Goal: Task Accomplishment & Management: Manage account settings

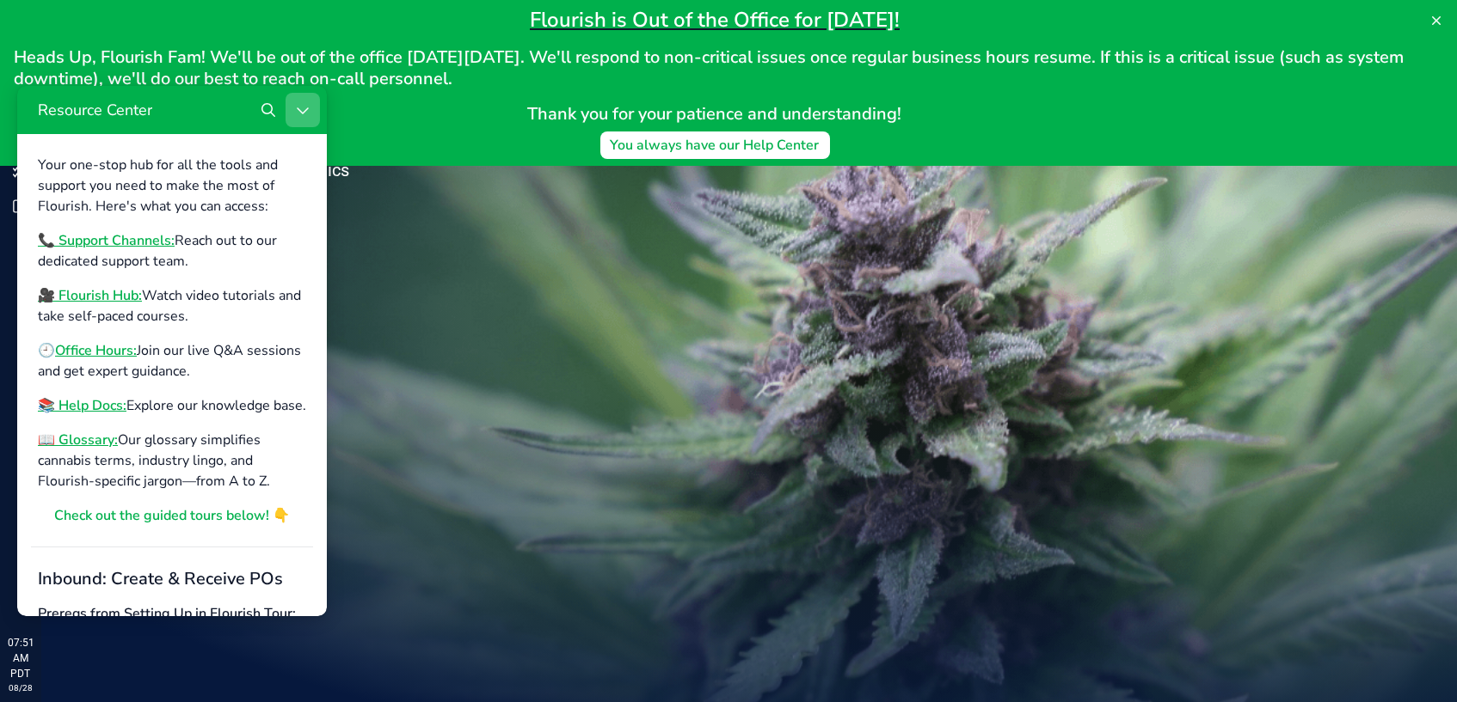
click at [294, 113] on button "Close Resource Center" at bounding box center [302, 110] width 34 height 34
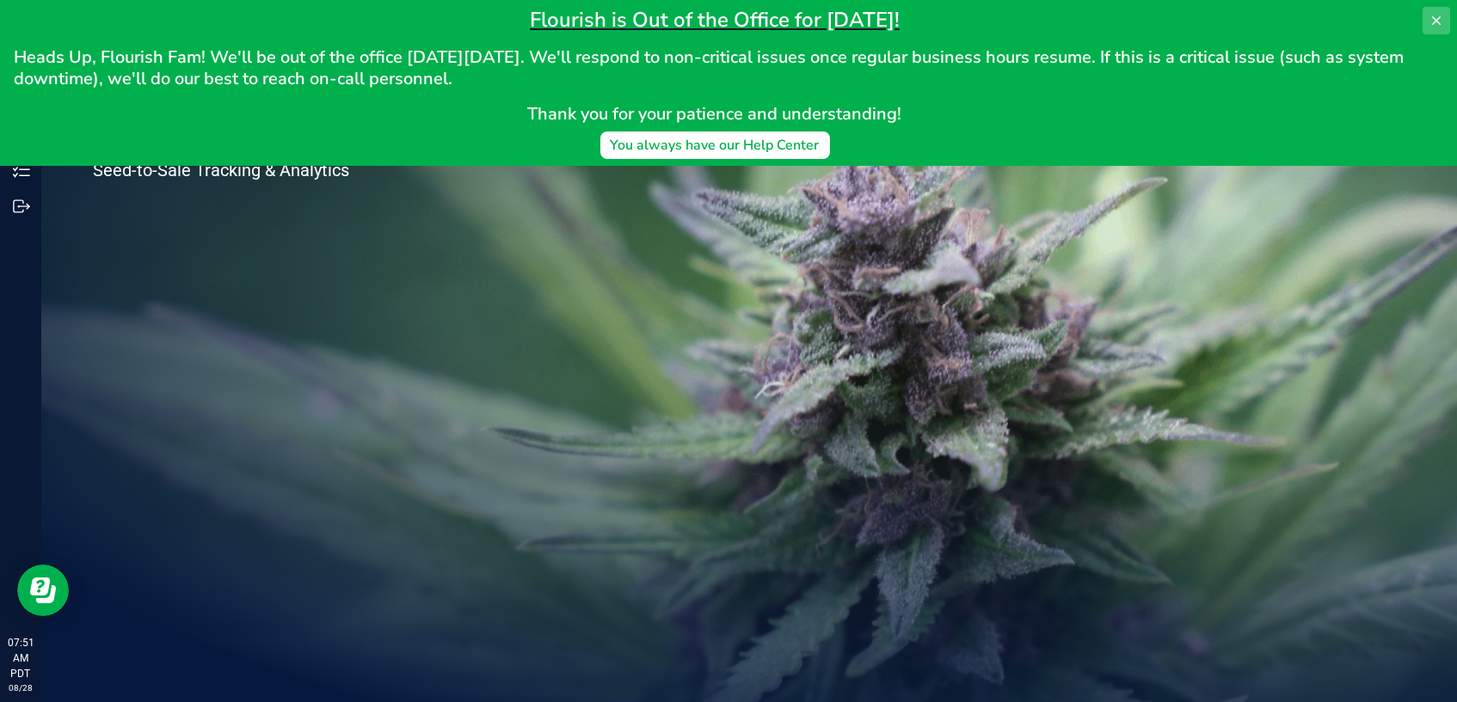
click at [1432, 19] on icon at bounding box center [1436, 21] width 14 height 14
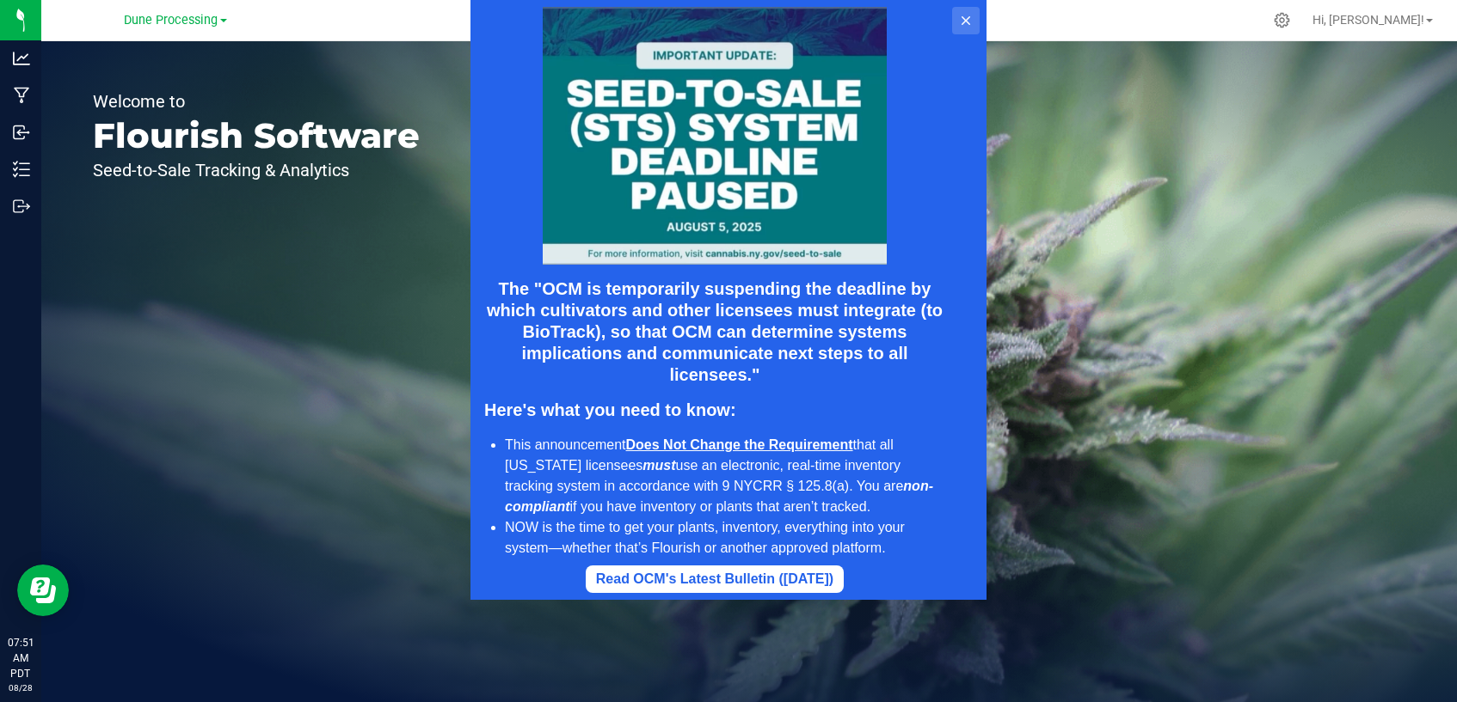
click at [961, 23] on icon at bounding box center [965, 20] width 9 height 9
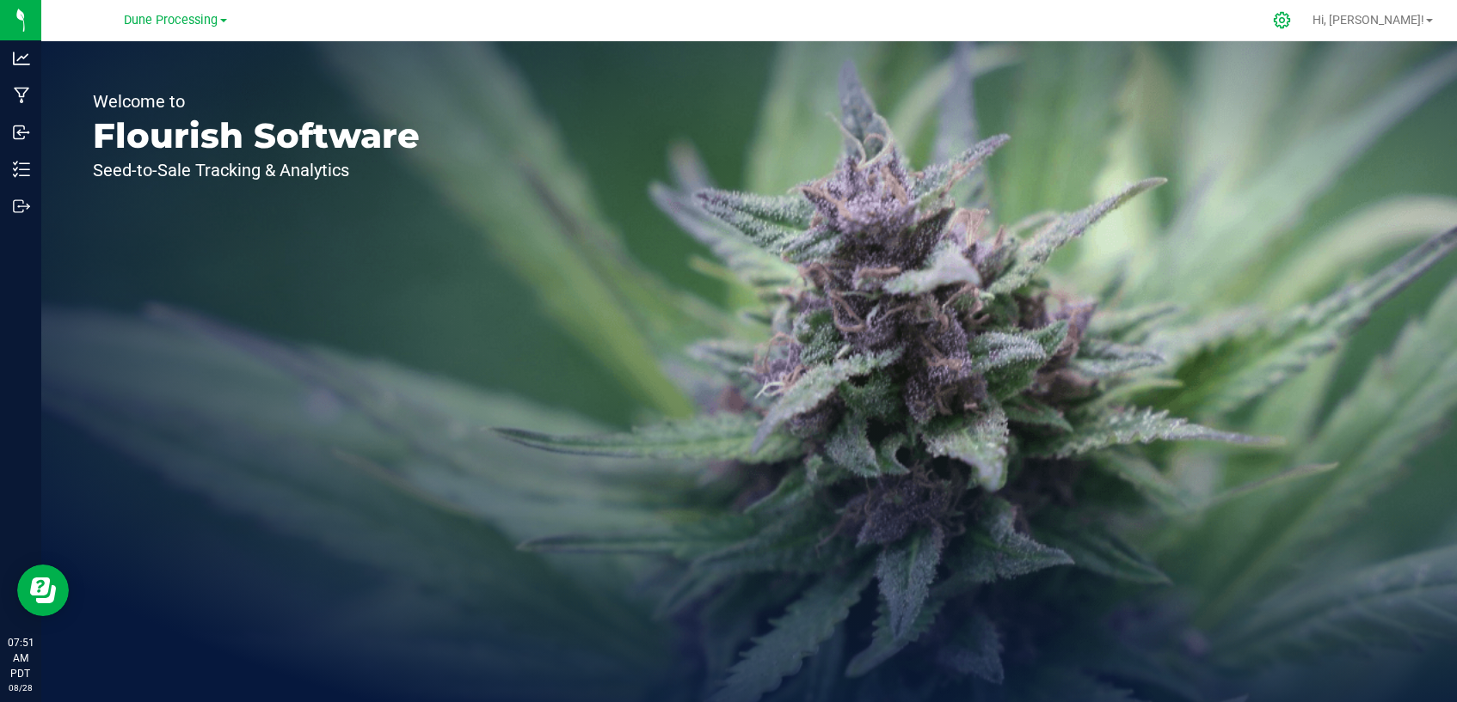
click at [1291, 22] on icon at bounding box center [1282, 20] width 18 height 18
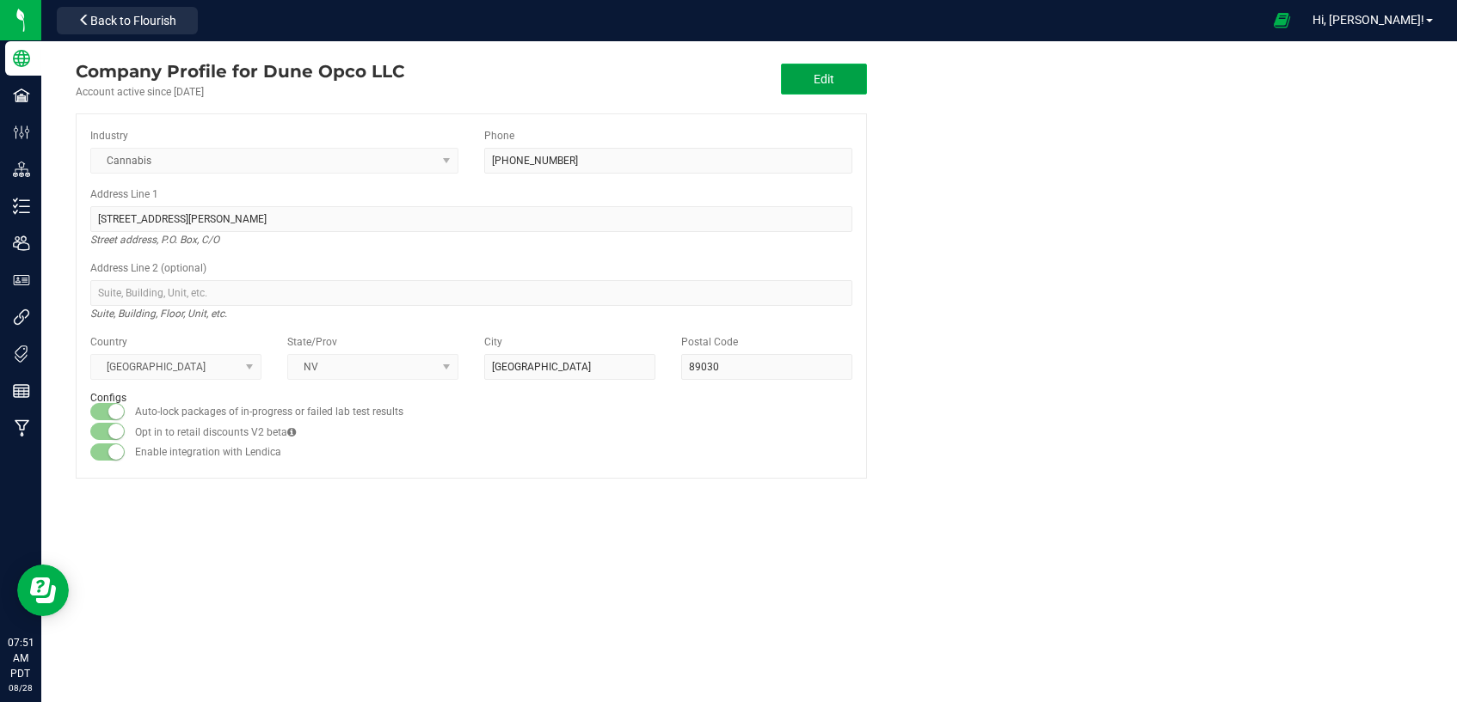
click at [842, 88] on button "Edit" at bounding box center [824, 79] width 86 height 31
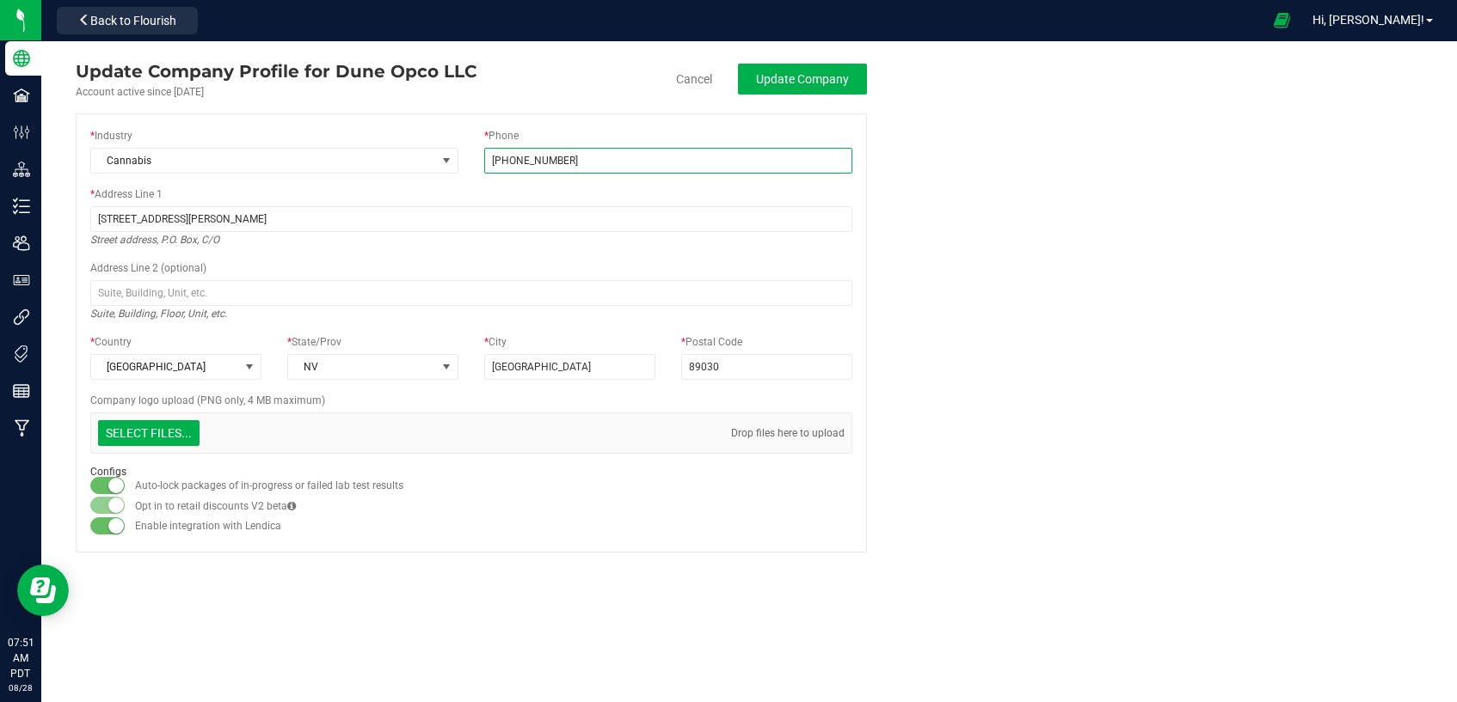
click at [531, 159] on input "(702) 440-7750" at bounding box center [668, 161] width 368 height 26
type input "(702) 449-7750"
type input "C:\fakepath\Screenshot 2025-06-02 095609.png"
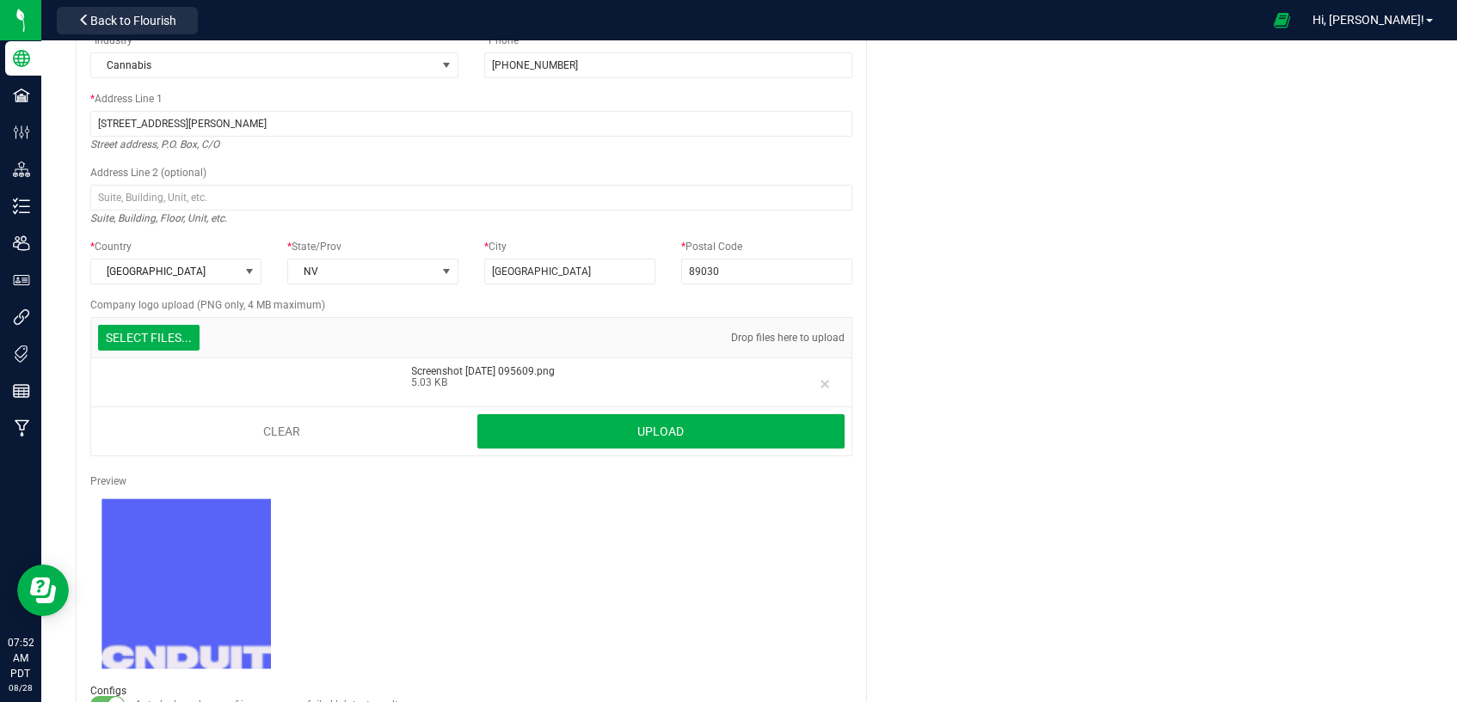
scroll to position [179, 0]
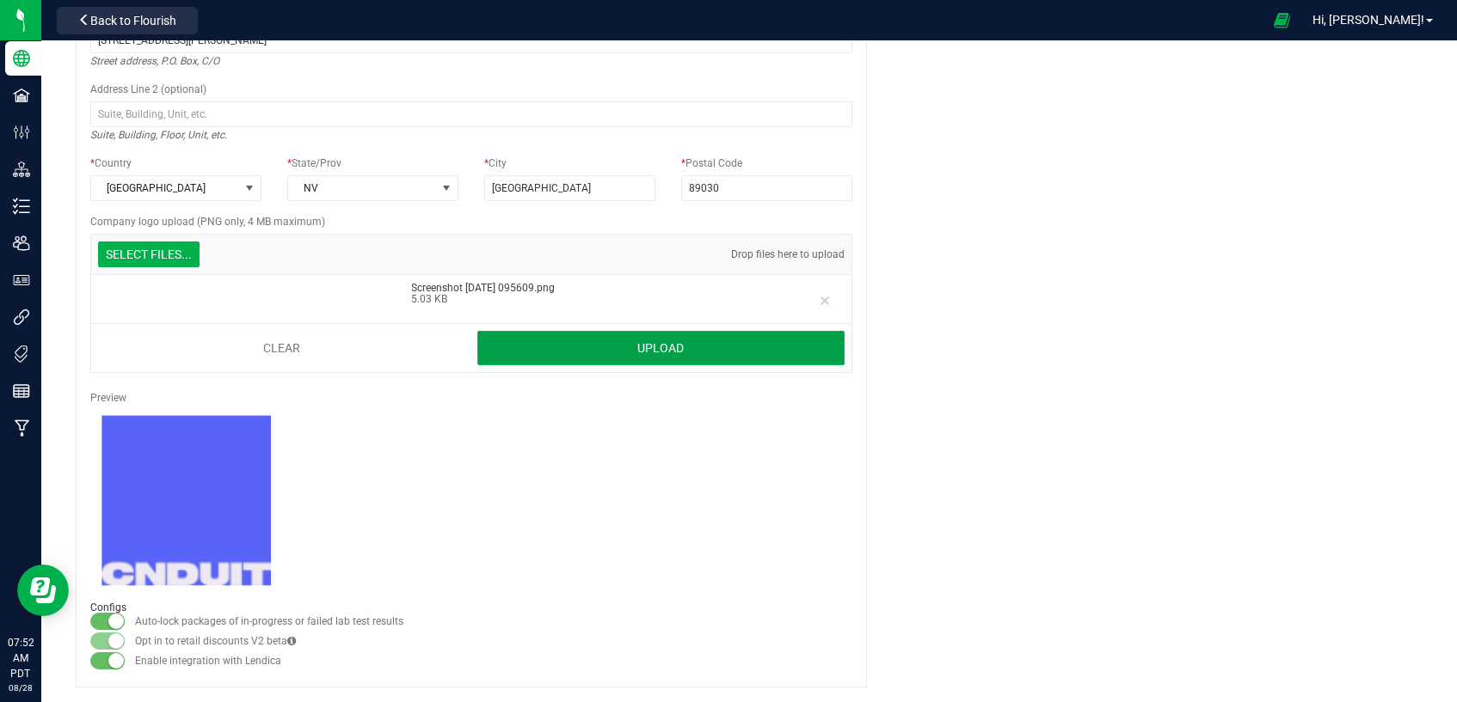
click at [634, 341] on button "Upload" at bounding box center [660, 348] width 367 height 34
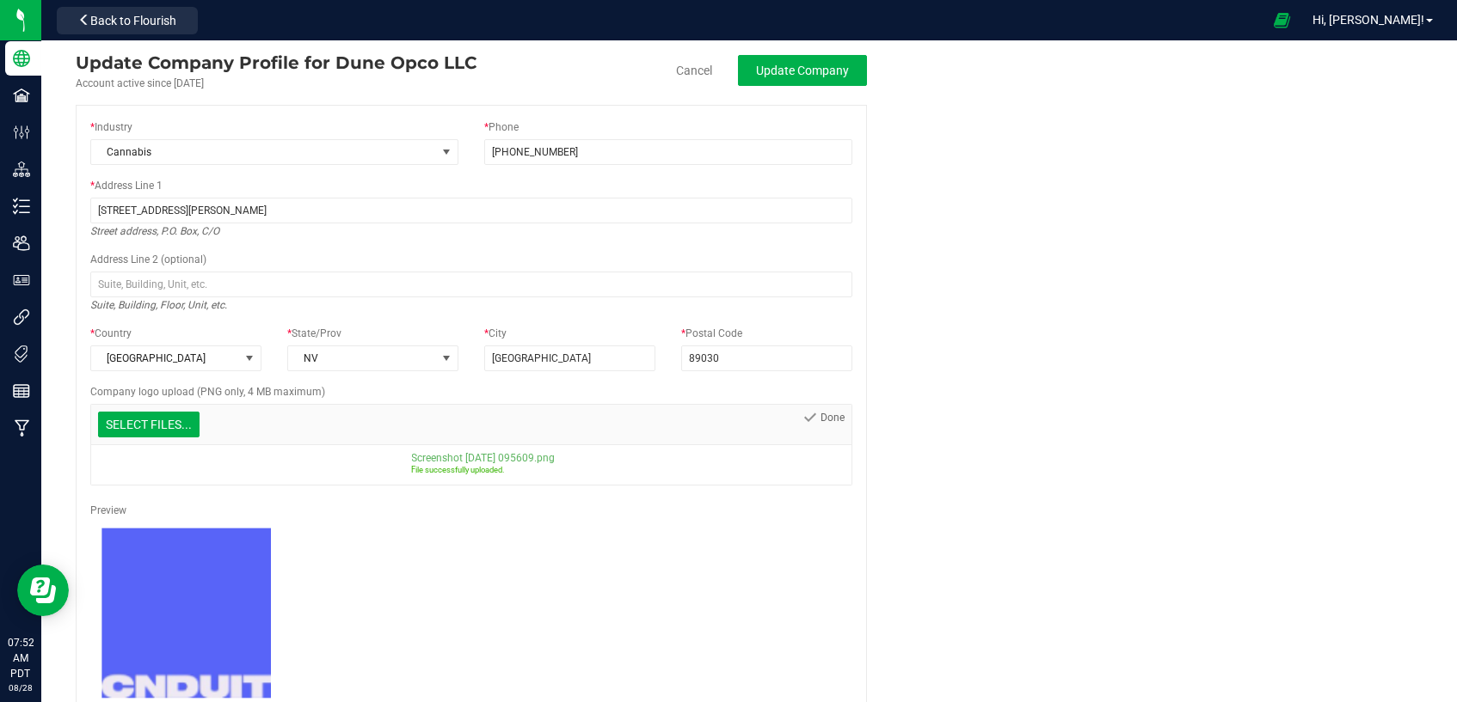
scroll to position [0, 0]
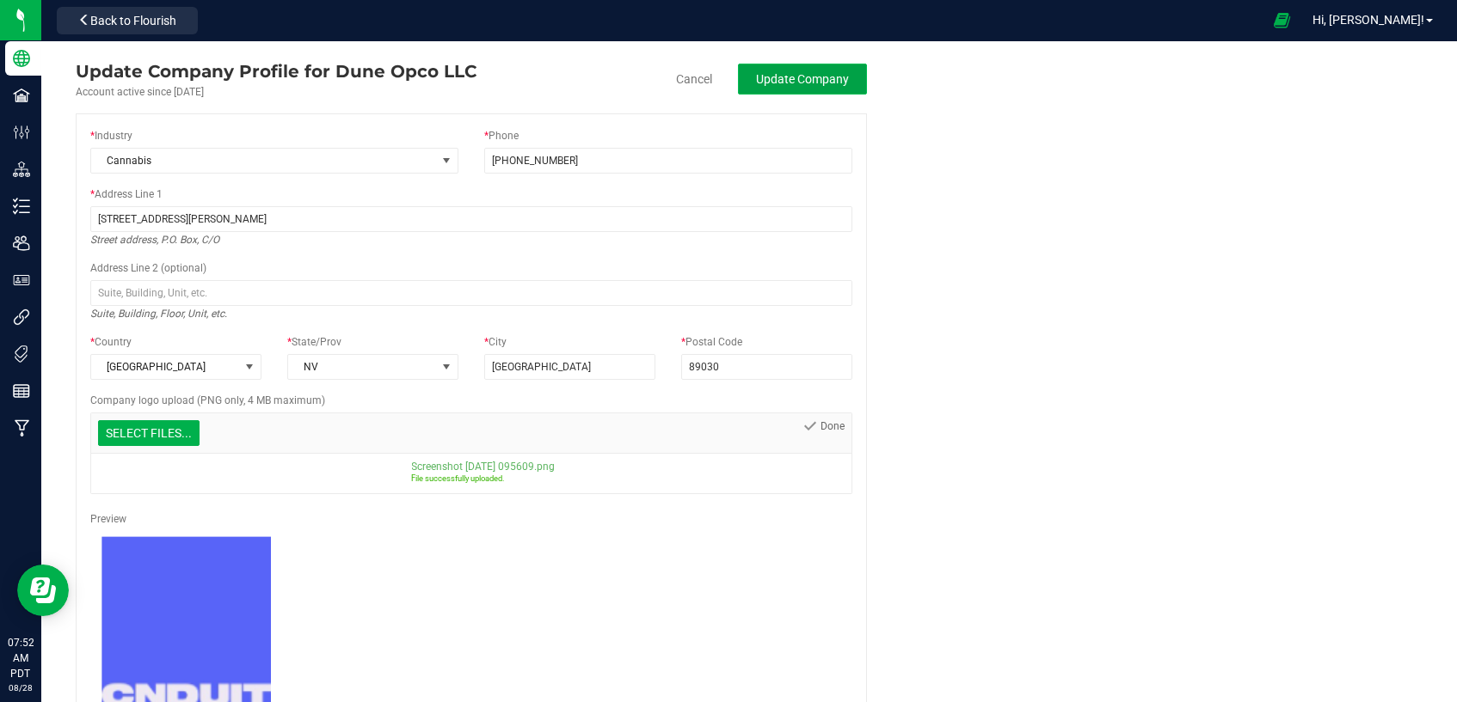
click at [823, 85] on span "Update Company" at bounding box center [802, 79] width 93 height 14
type input "(702) 449-7750"
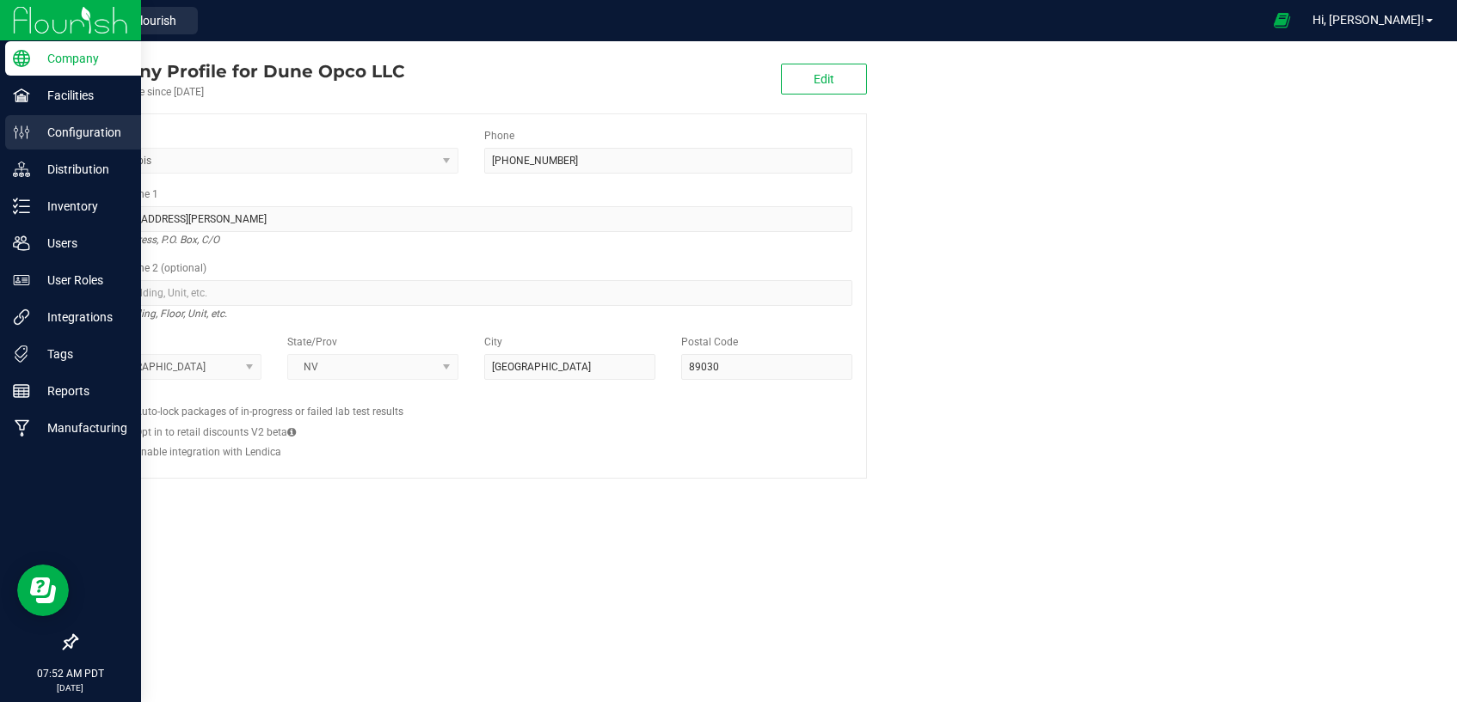
click at [38, 133] on p "Configuration" at bounding box center [81, 132] width 103 height 21
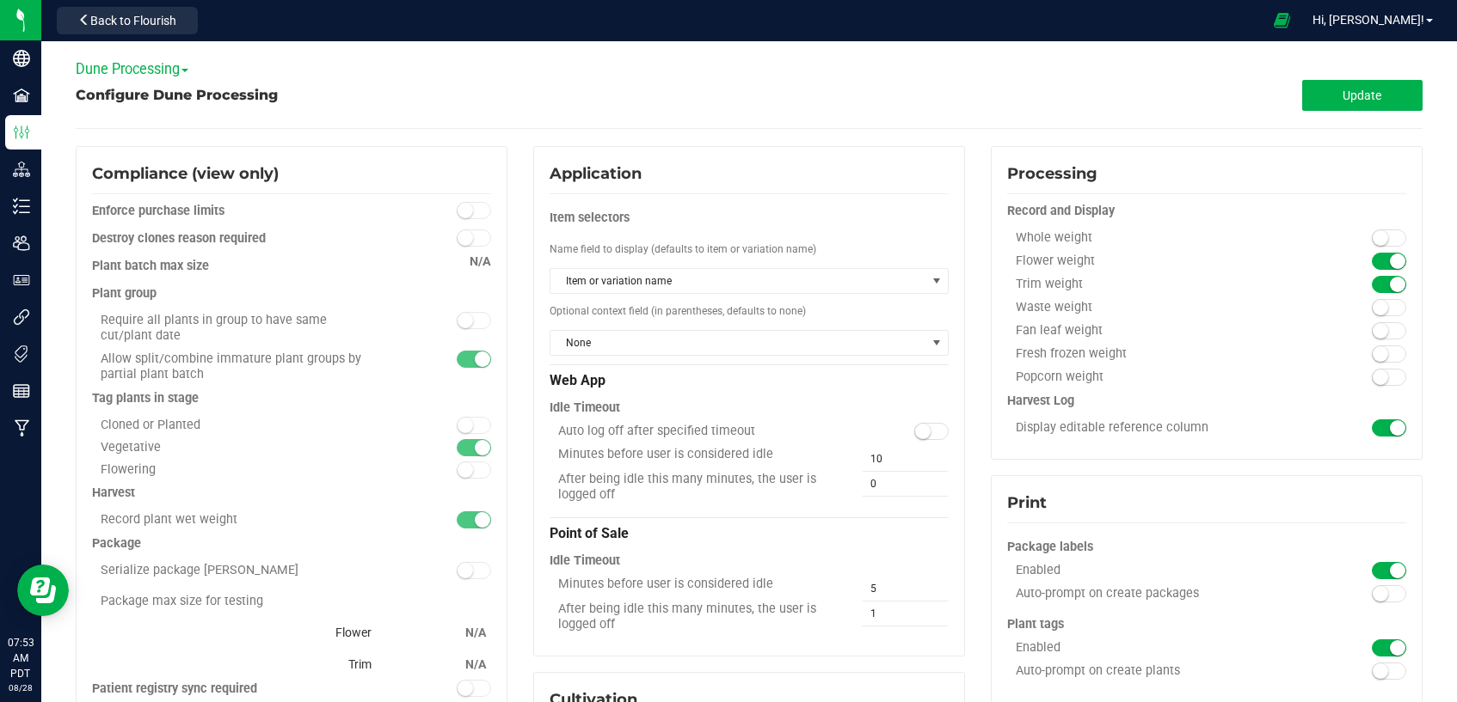
click at [179, 63] on span "Dune Processing" at bounding box center [132, 69] width 113 height 16
click at [175, 97] on link "Dune Cultivation" at bounding box center [145, 98] width 136 height 22
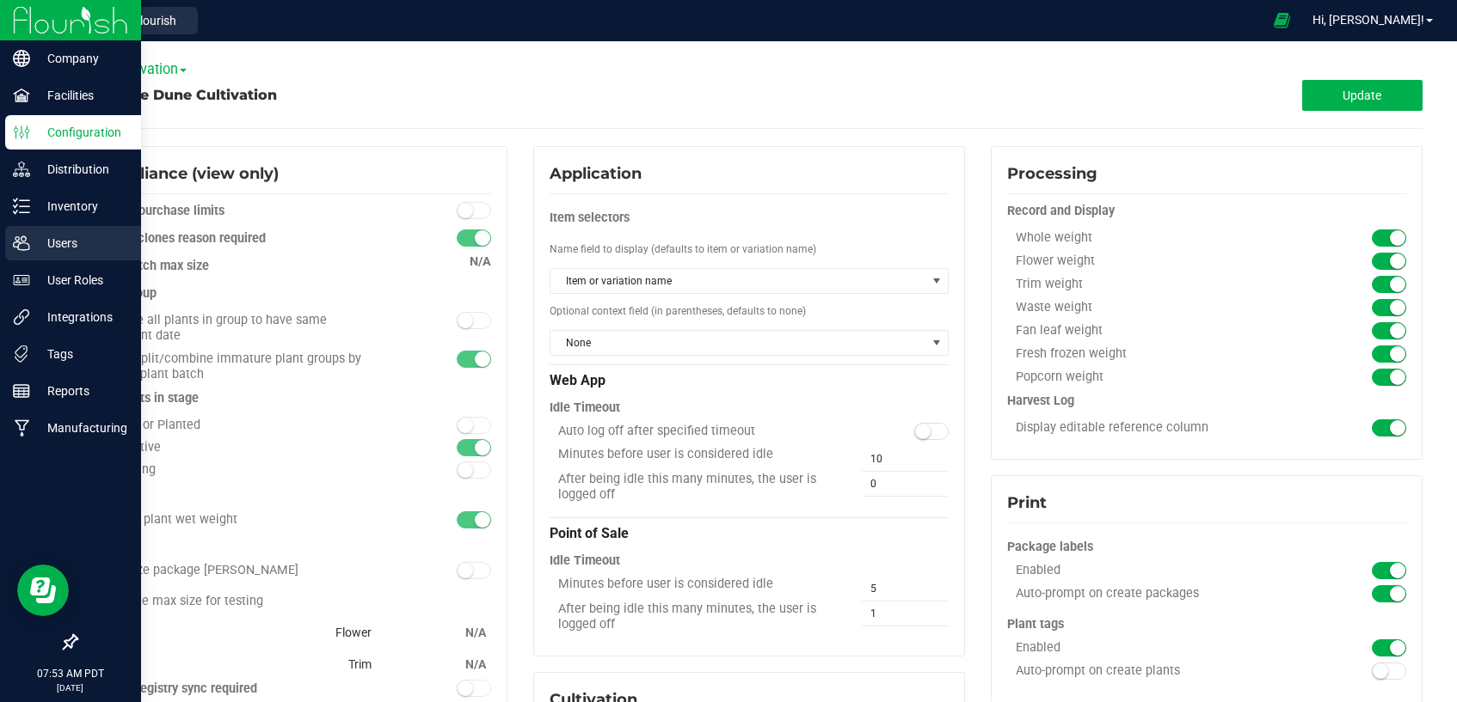
click at [33, 245] on p "Users" at bounding box center [81, 243] width 103 height 21
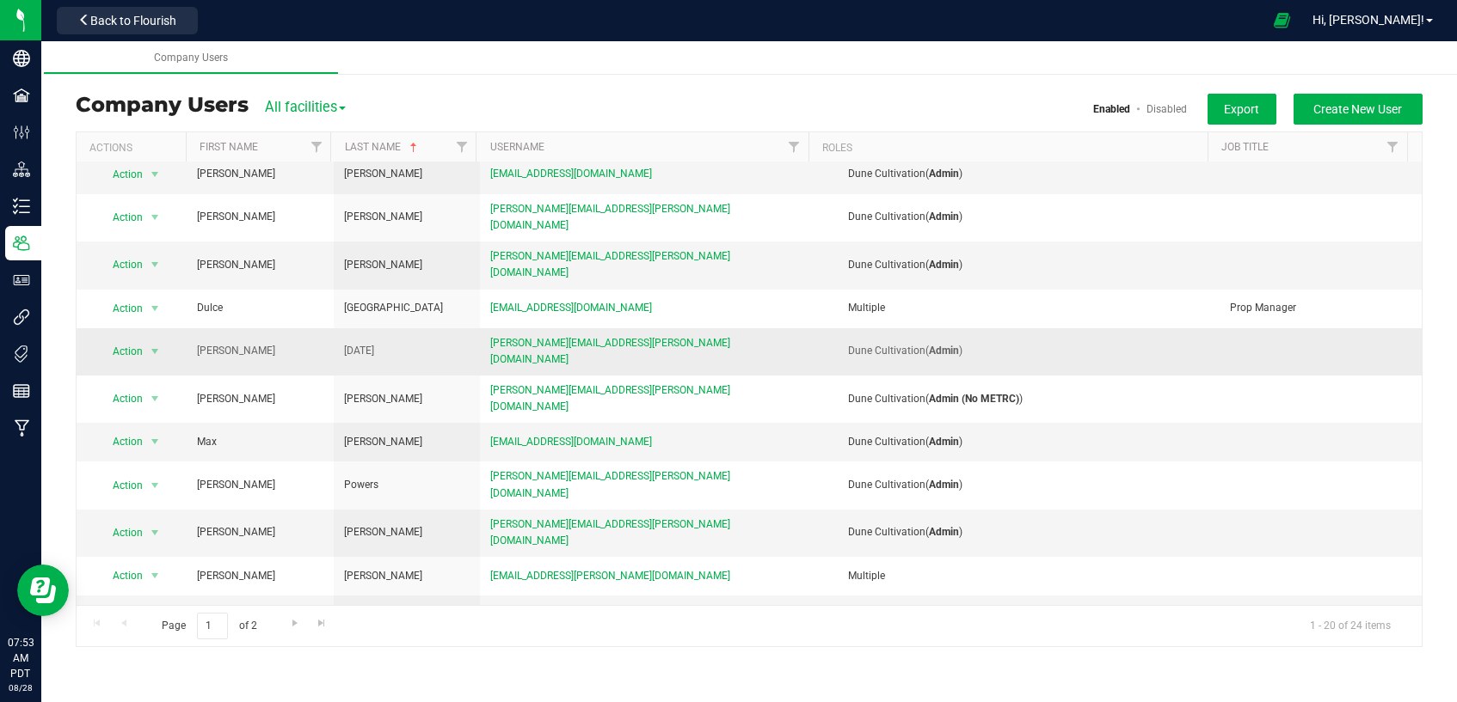
scroll to position [327, 0]
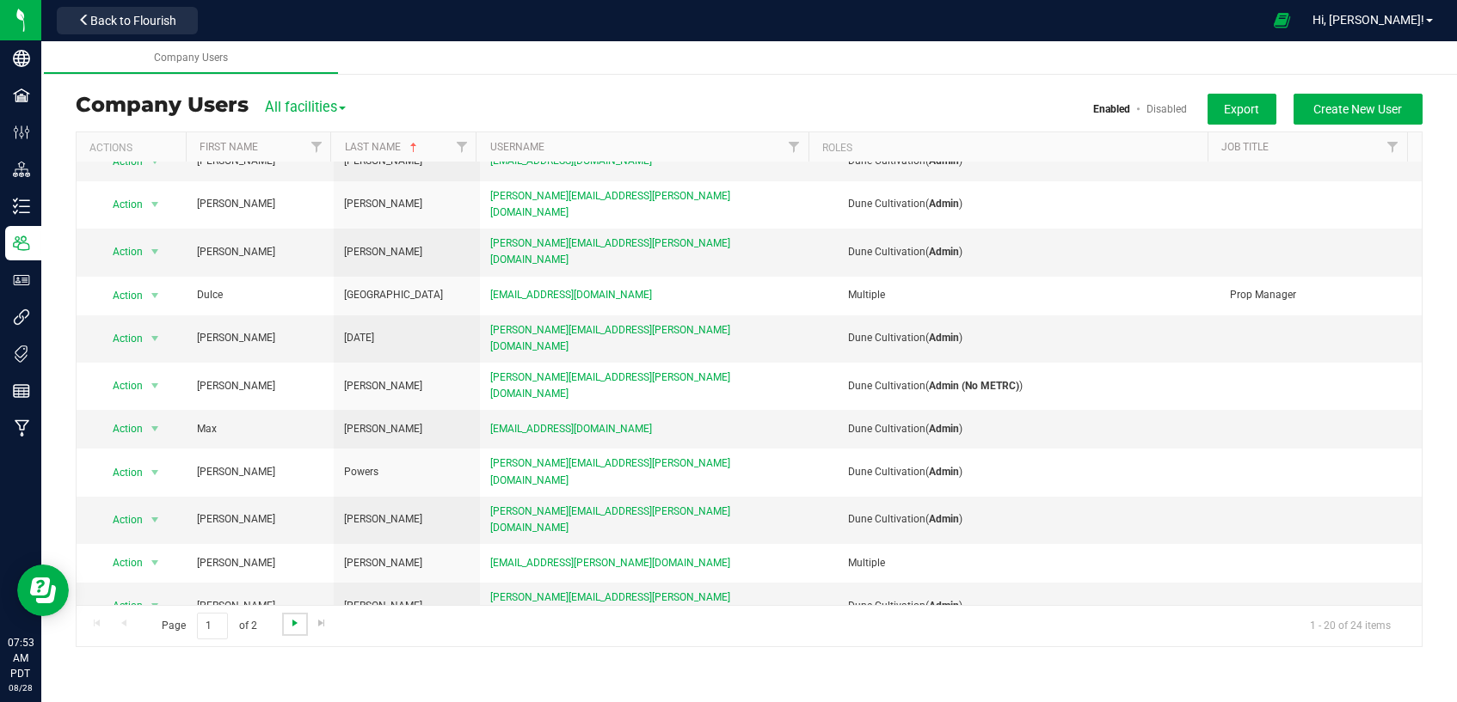
click at [292, 626] on span "Go to the next page" at bounding box center [295, 623] width 14 height 14
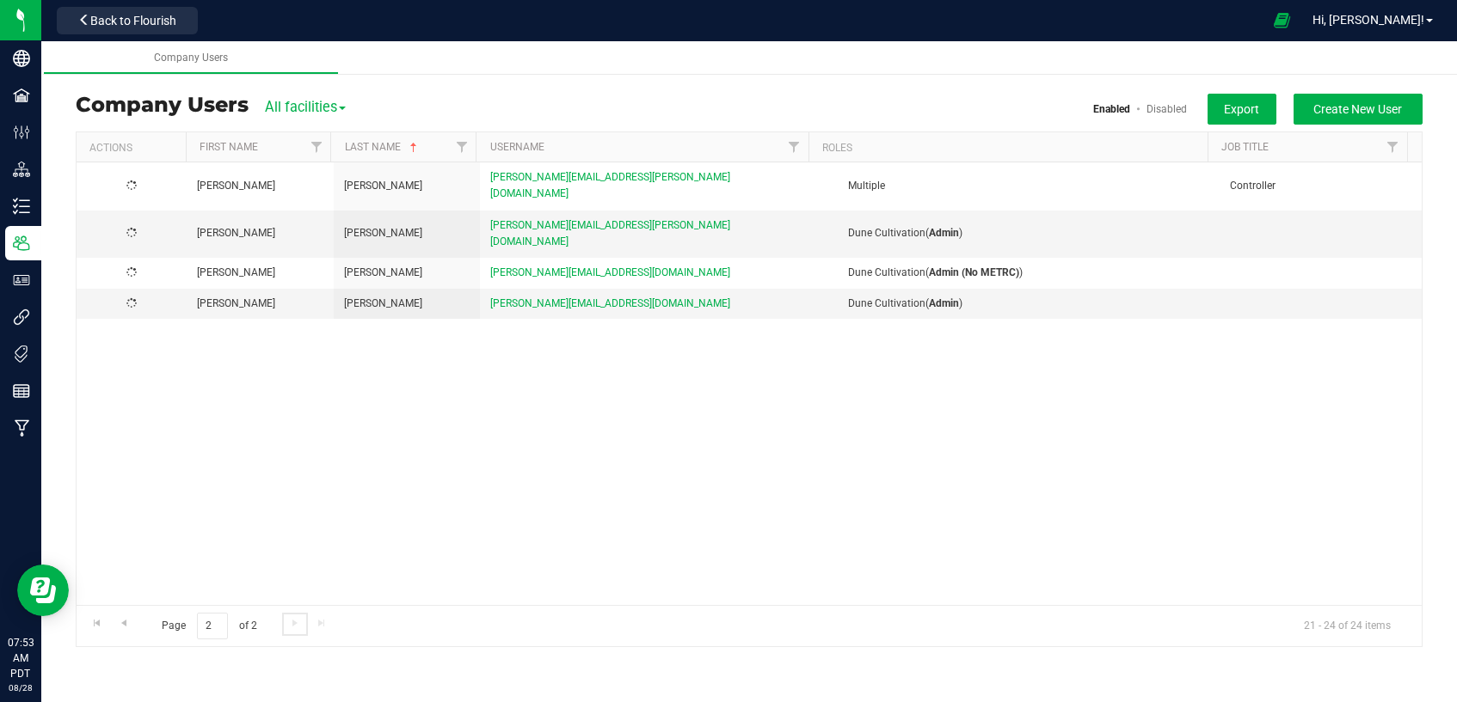
scroll to position [0, 0]
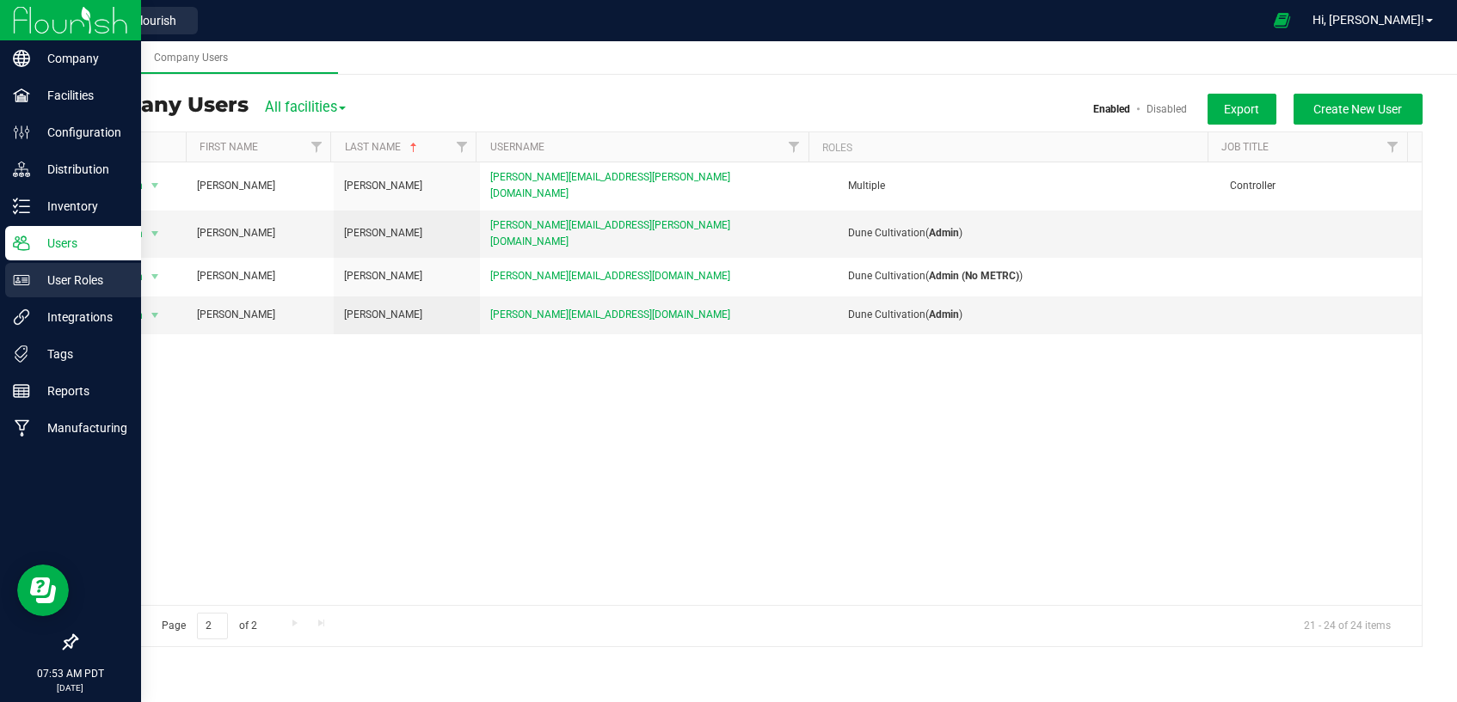
click at [28, 284] on icon at bounding box center [21, 280] width 17 height 17
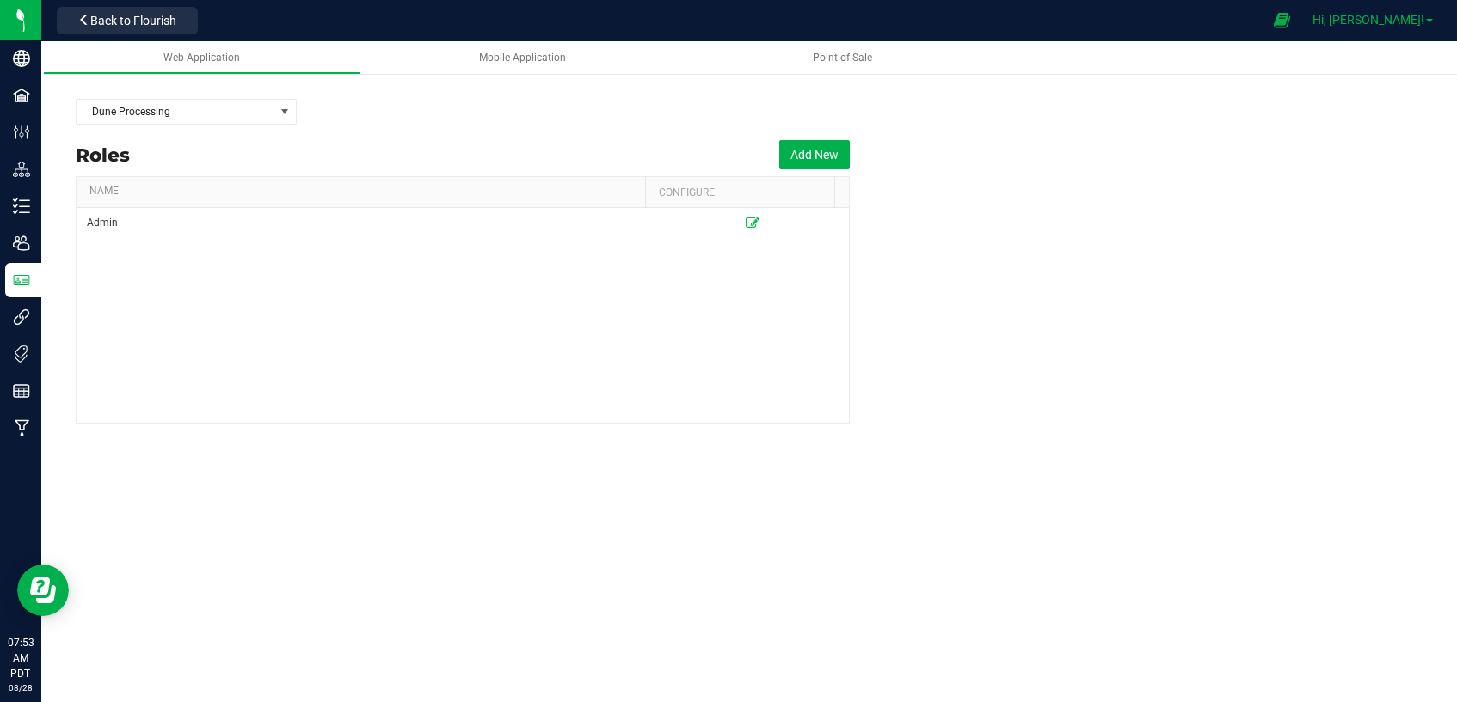
click at [1420, 25] on span "Hi, Ana!" at bounding box center [1368, 20] width 112 height 14
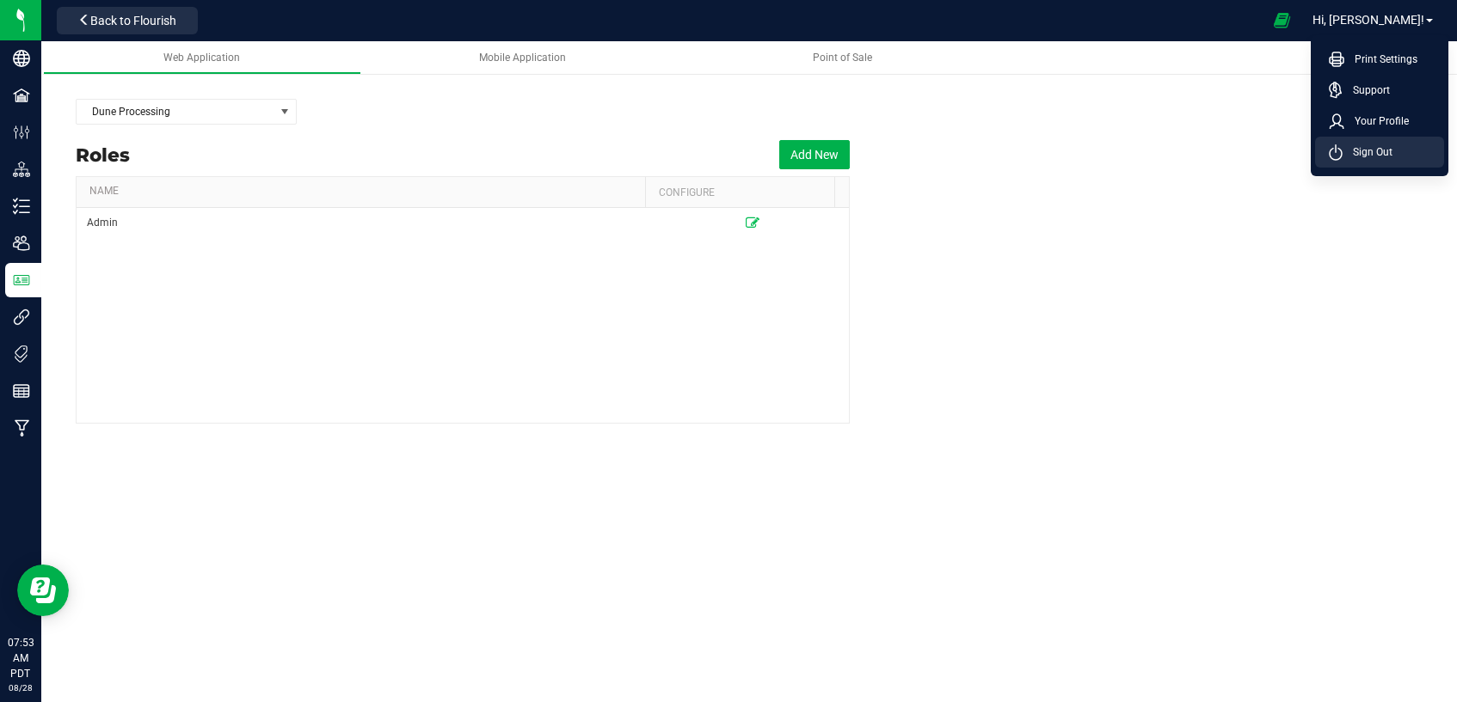
click at [1411, 146] on li "Sign Out" at bounding box center [1379, 152] width 129 height 31
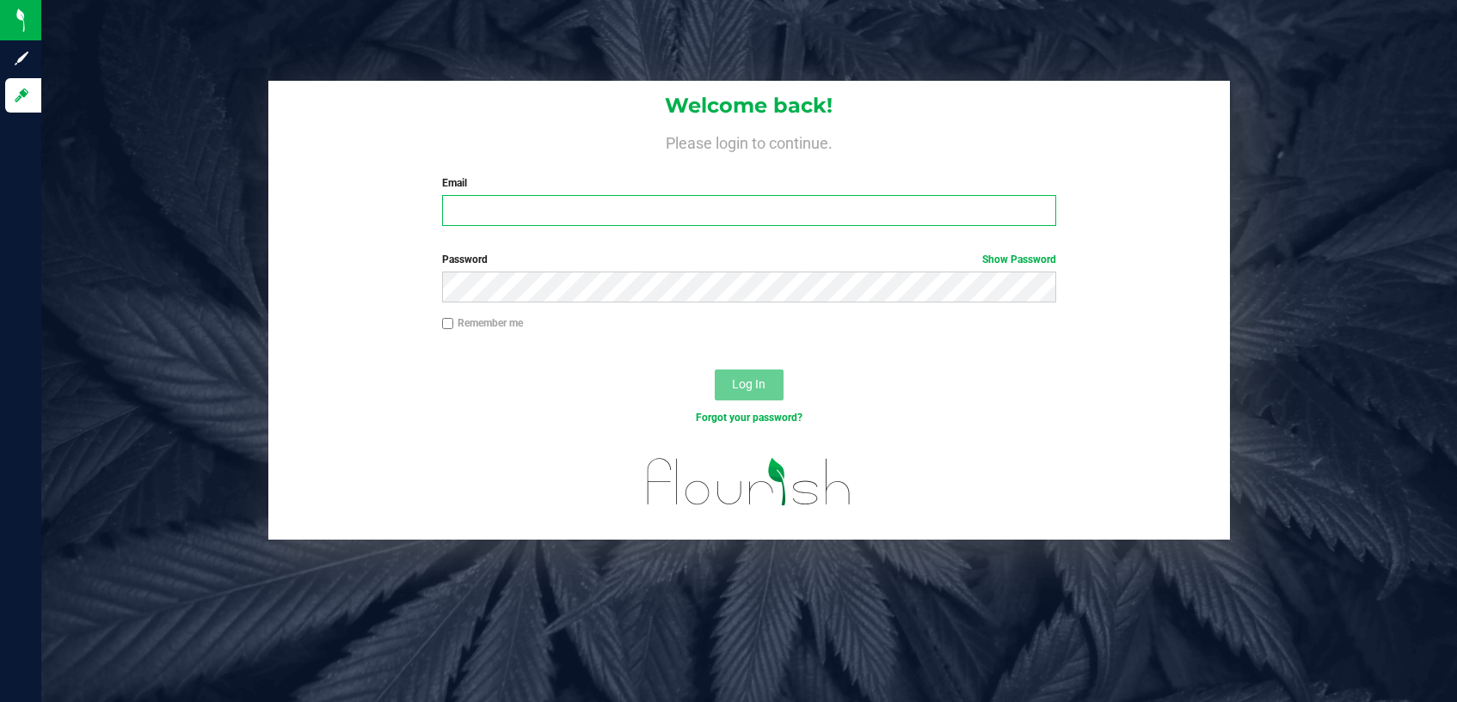
type input "kuam.mckay@yahoo.com"
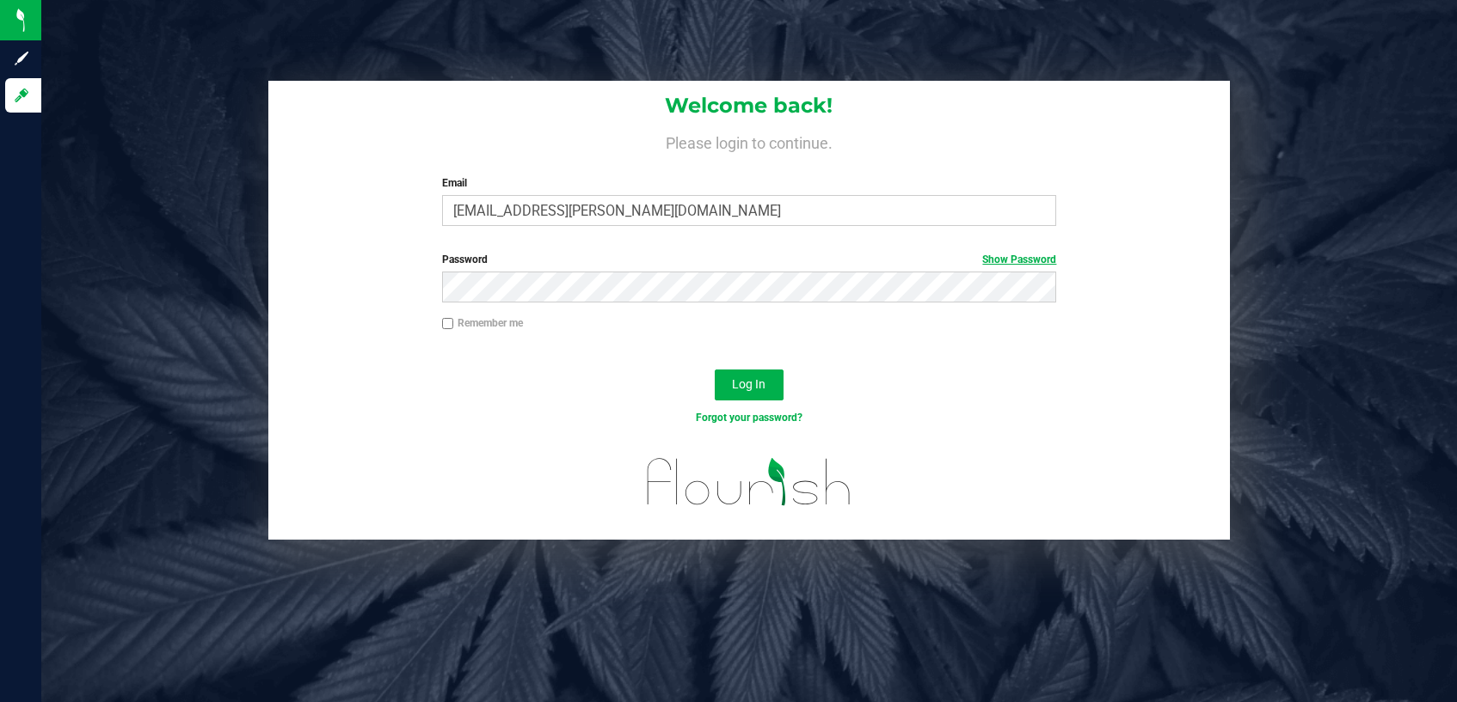
click at [1034, 260] on link "Show Password" at bounding box center [1019, 260] width 74 height 12
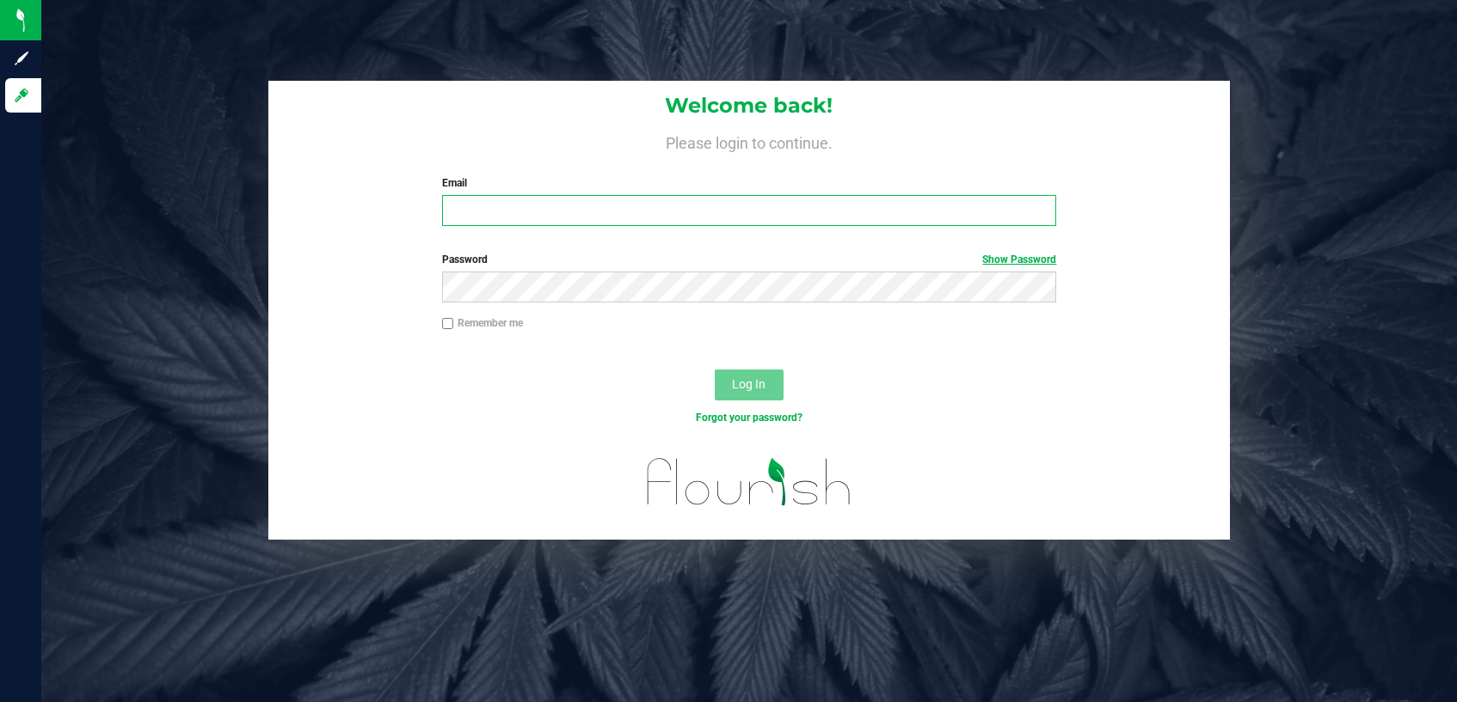
type input "[EMAIL_ADDRESS][PERSON_NAME][DOMAIN_NAME]"
click at [1028, 255] on link "Show Password" at bounding box center [1019, 260] width 74 height 12
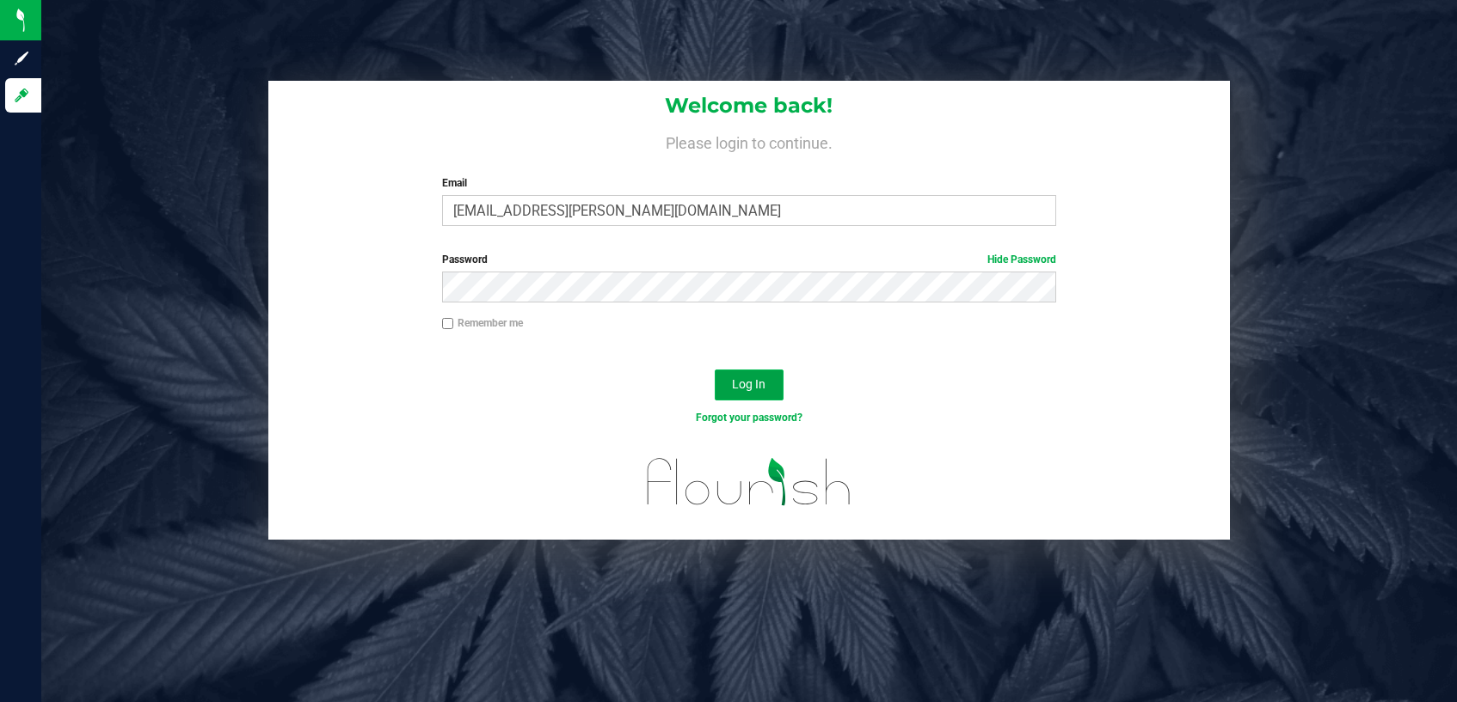
click at [752, 378] on span "Log In" at bounding box center [749, 384] width 34 height 14
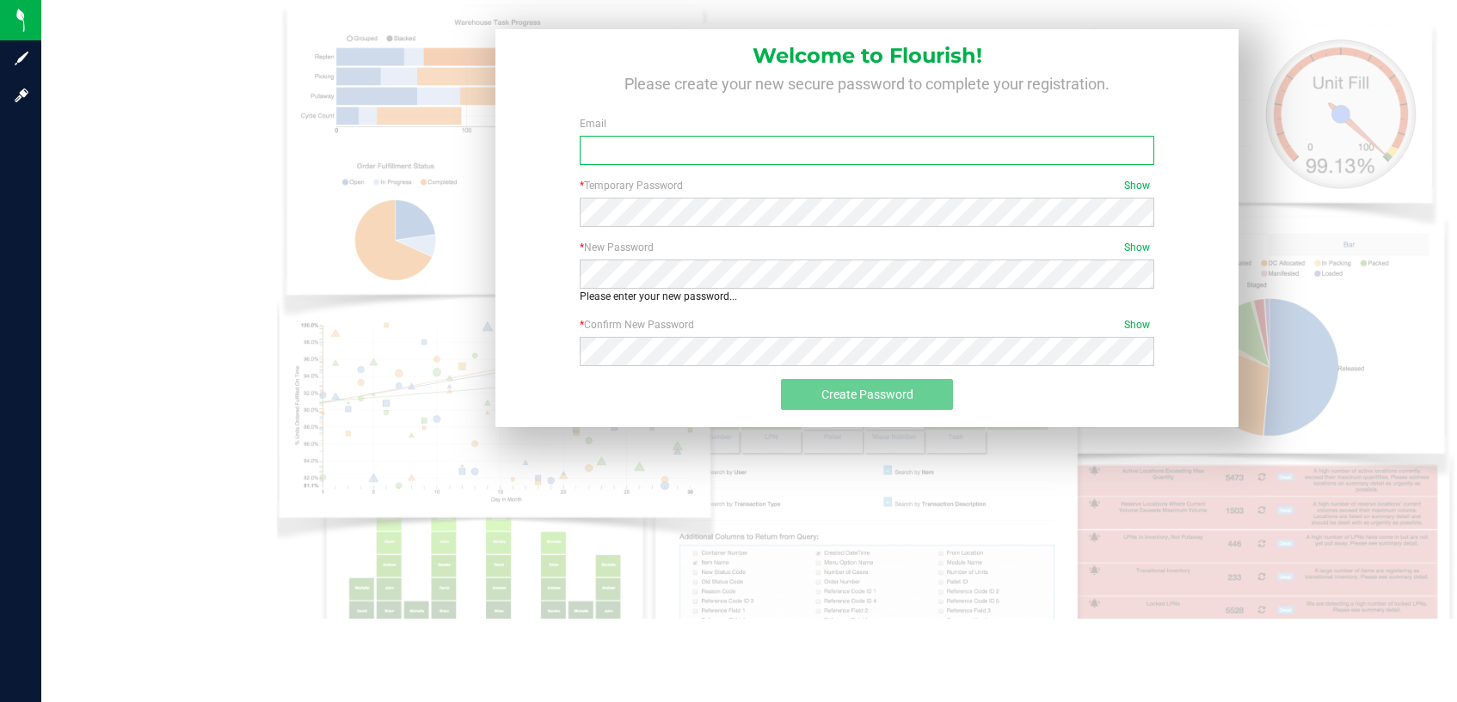
type input "[EMAIL_ADDRESS][PERSON_NAME][DOMAIN_NAME]"
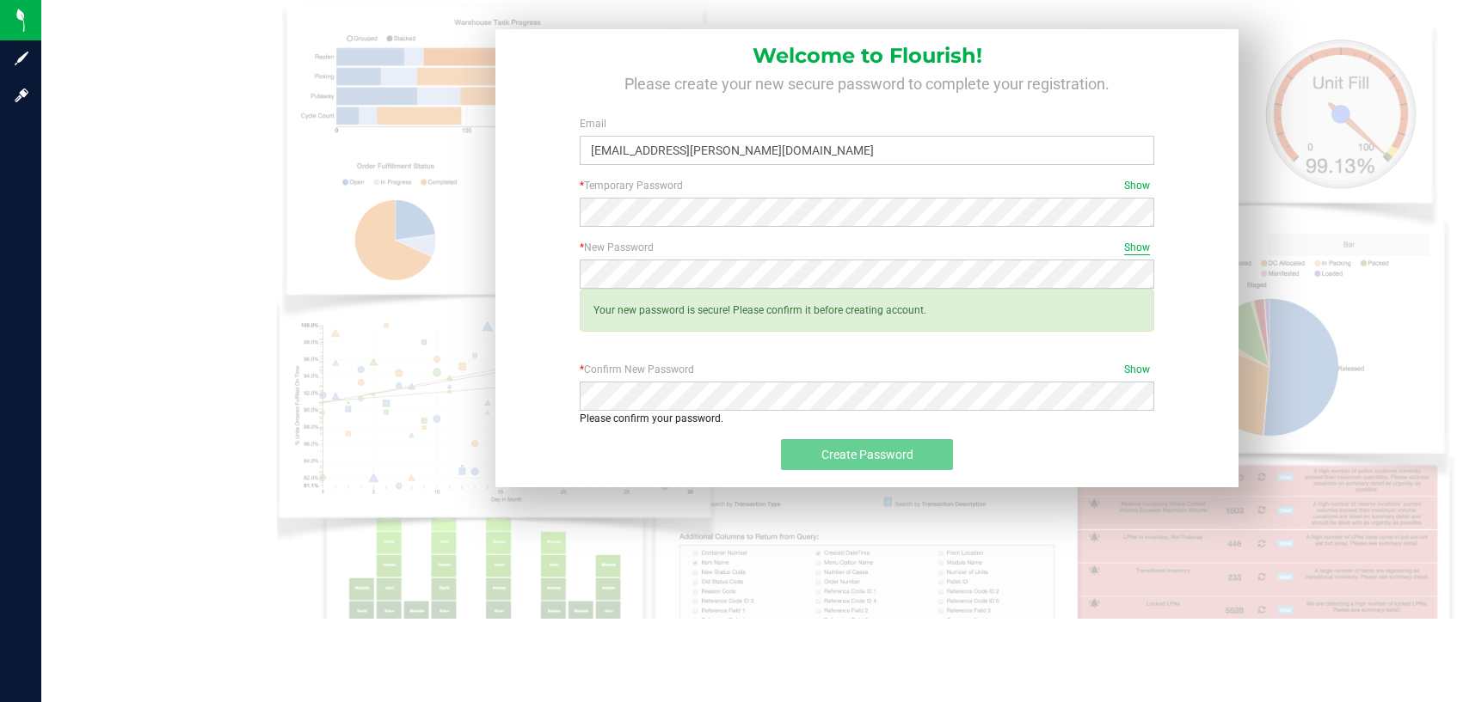
click at [1141, 247] on span "Show" at bounding box center [1137, 247] width 26 height 15
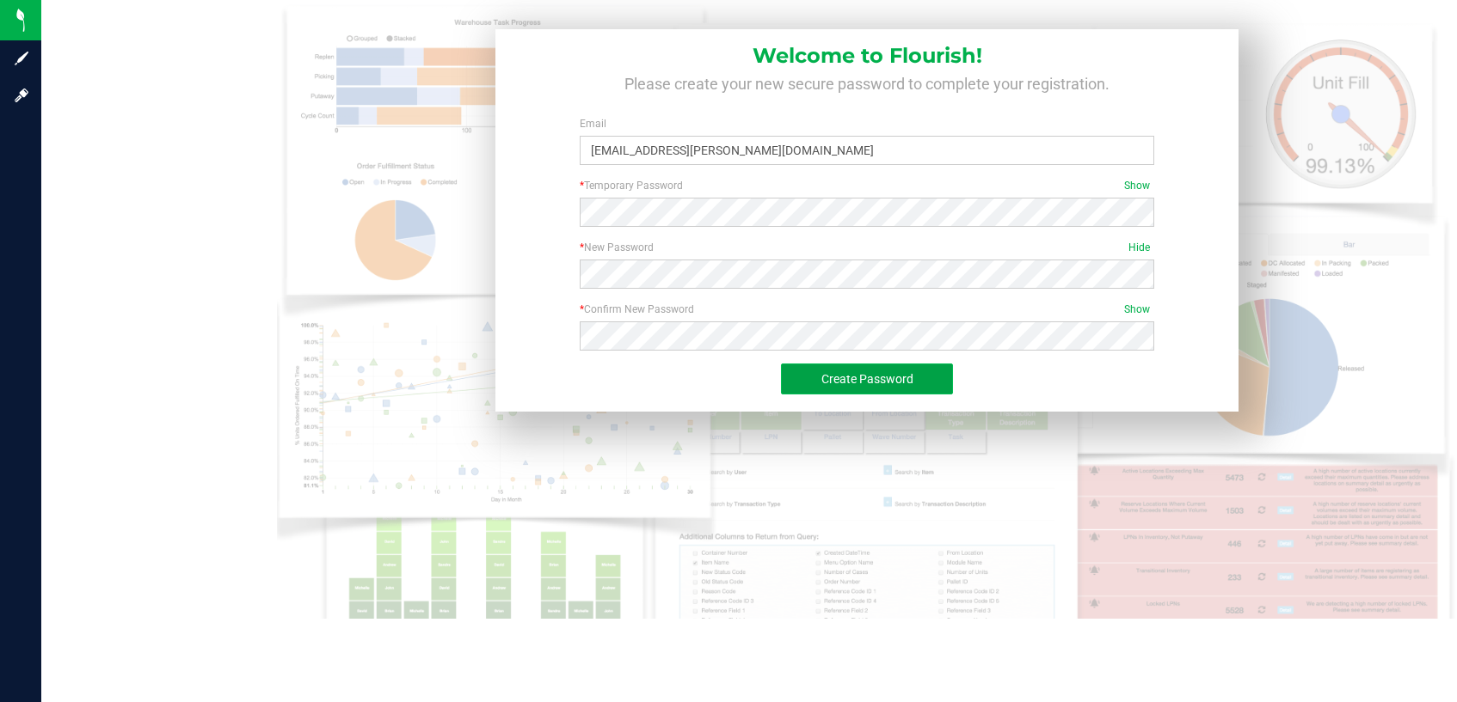
click at [936, 382] on button "Create Password" at bounding box center [867, 379] width 172 height 31
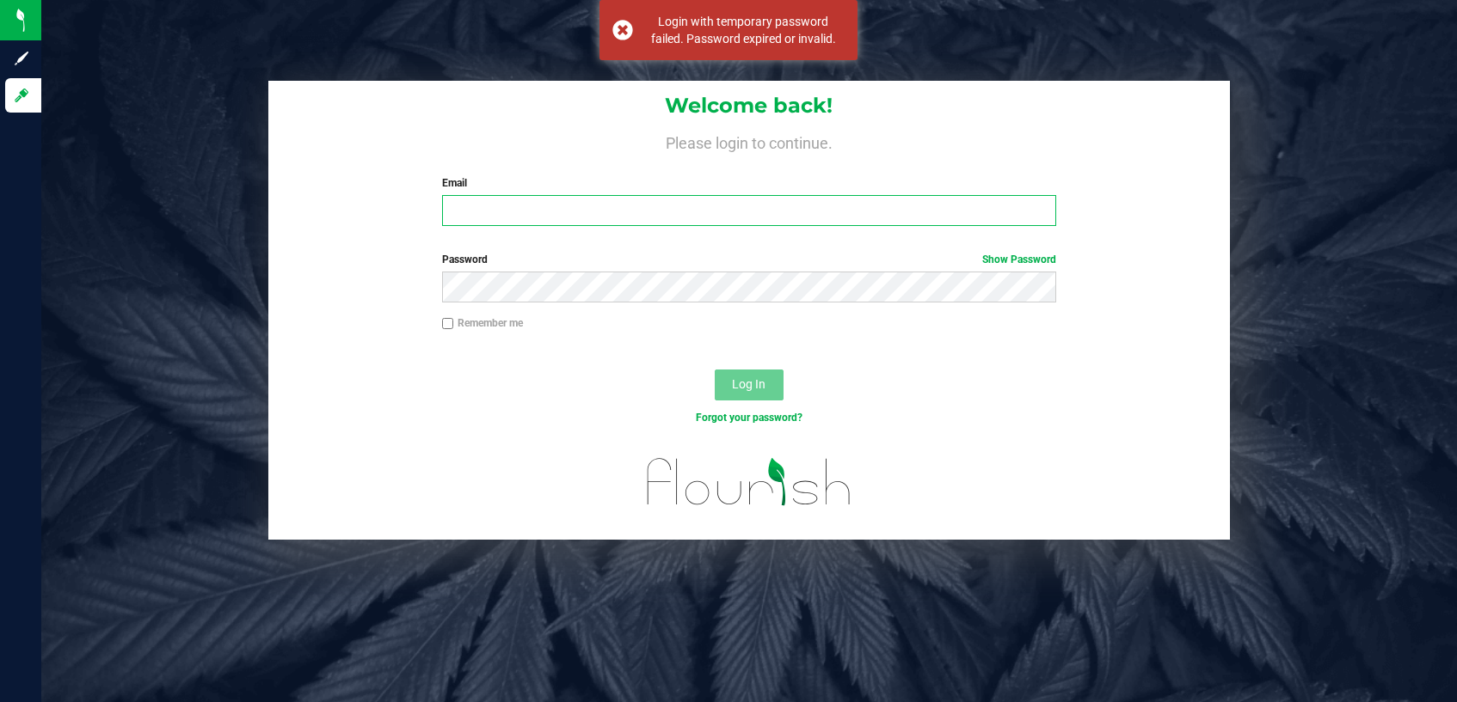
type input "[EMAIL_ADDRESS][PERSON_NAME][DOMAIN_NAME]"
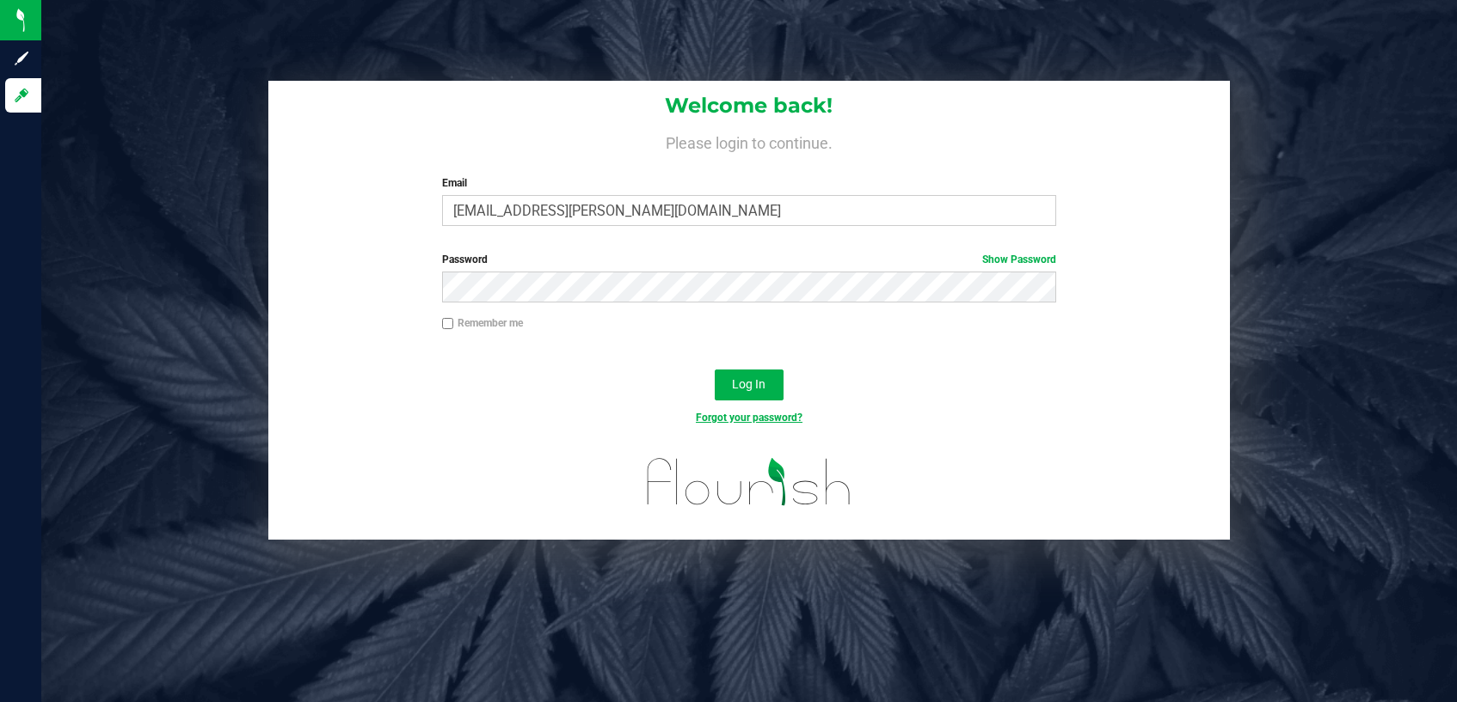
click at [759, 416] on link "Forgot your password?" at bounding box center [749, 418] width 107 height 12
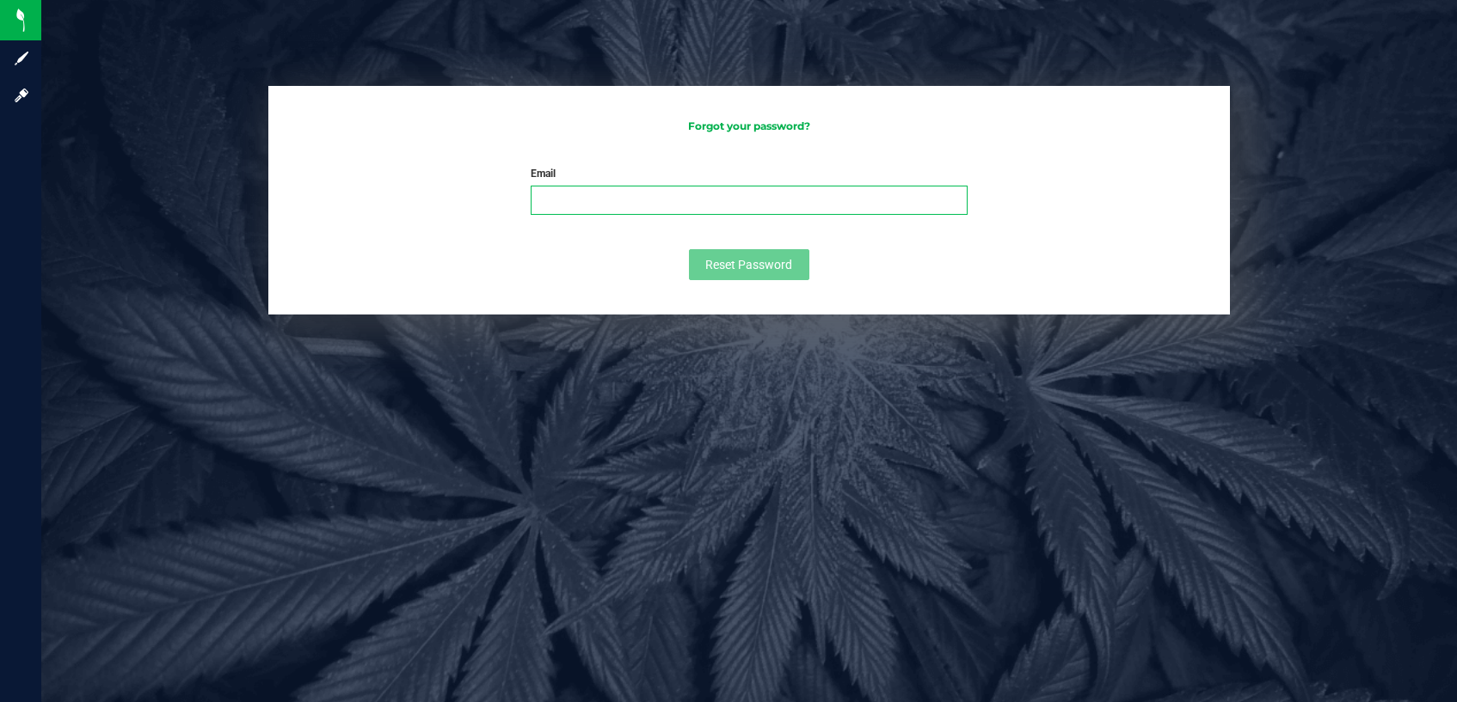
click at [654, 200] on input "Email" at bounding box center [750, 200] width 438 height 29
type input "kuam.mckay@yahoo.com"
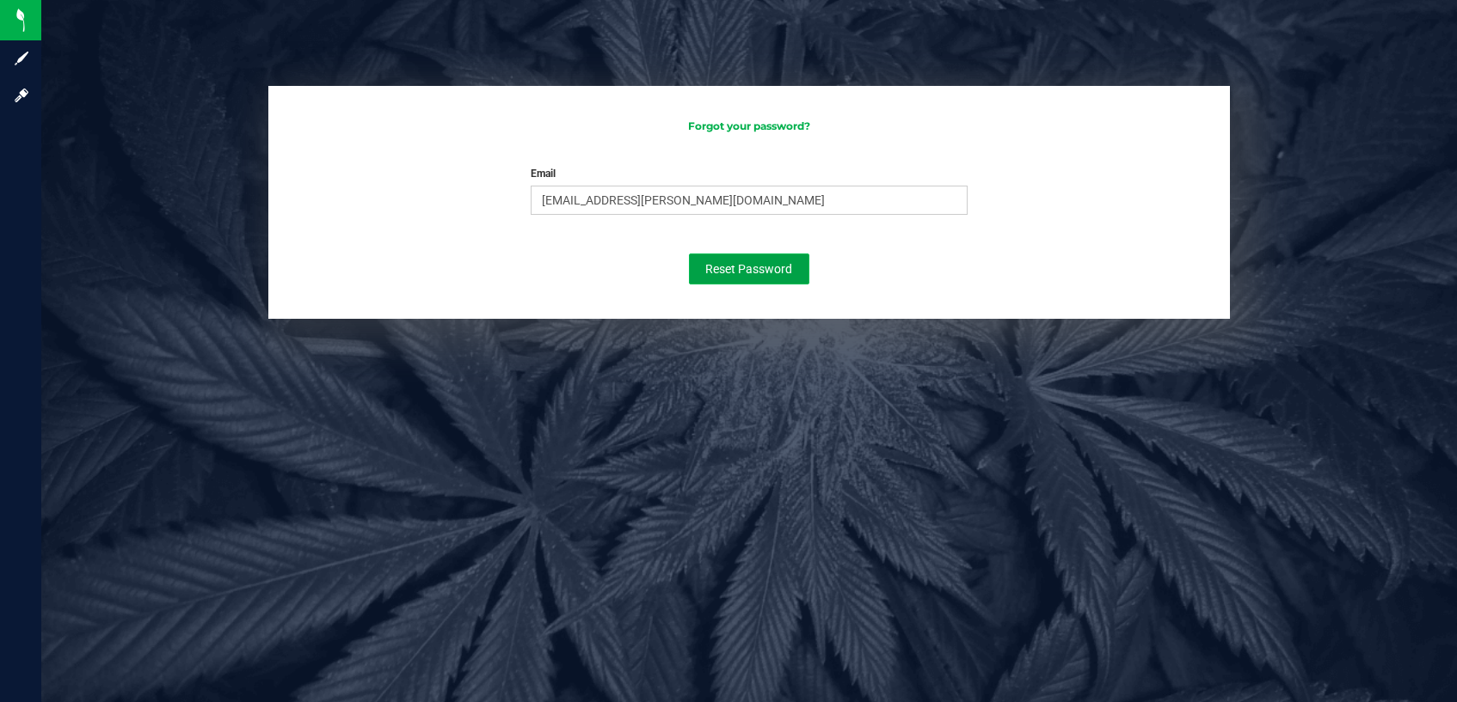
click at [752, 262] on span "Reset Password" at bounding box center [748, 269] width 87 height 14
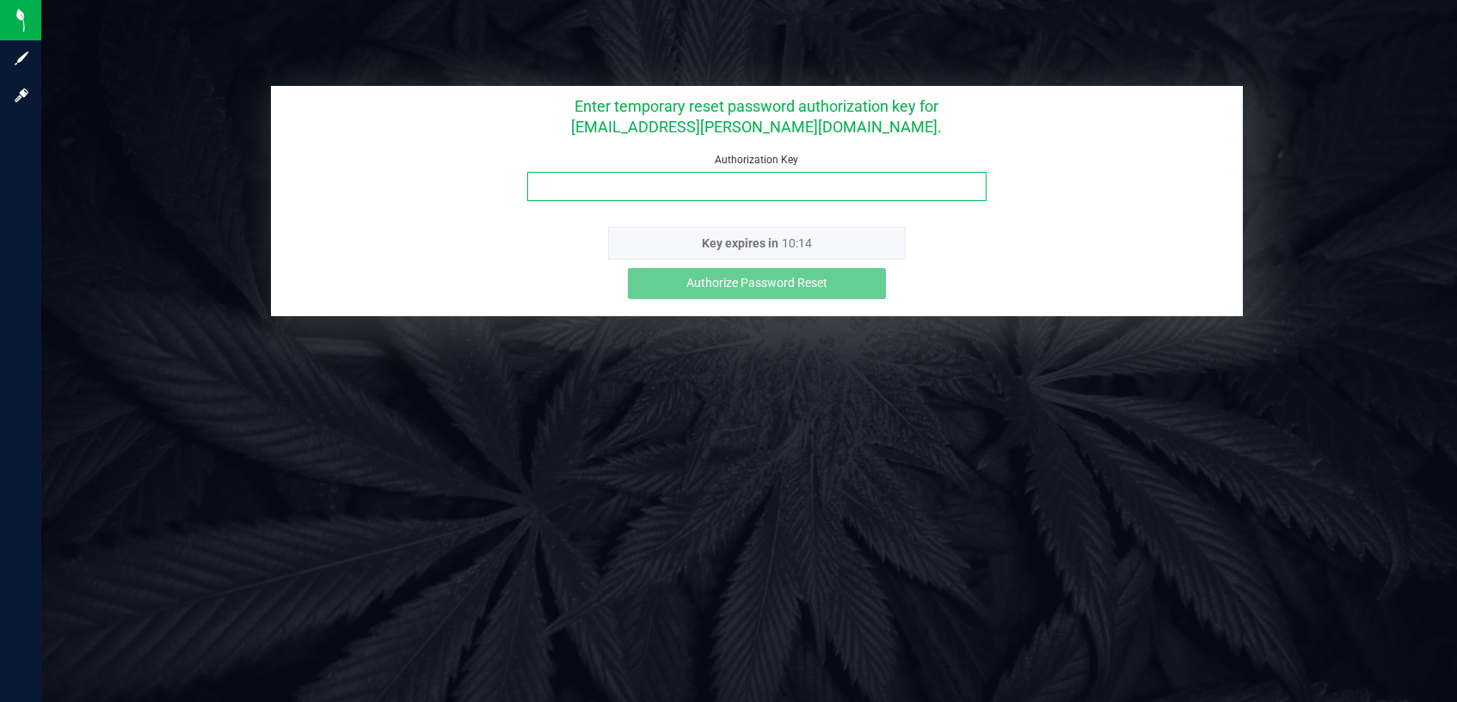
click at [707, 193] on input "Authorization Key" at bounding box center [757, 186] width 460 height 29
paste input "yug8b3a7"
type input "yug8b3a7"
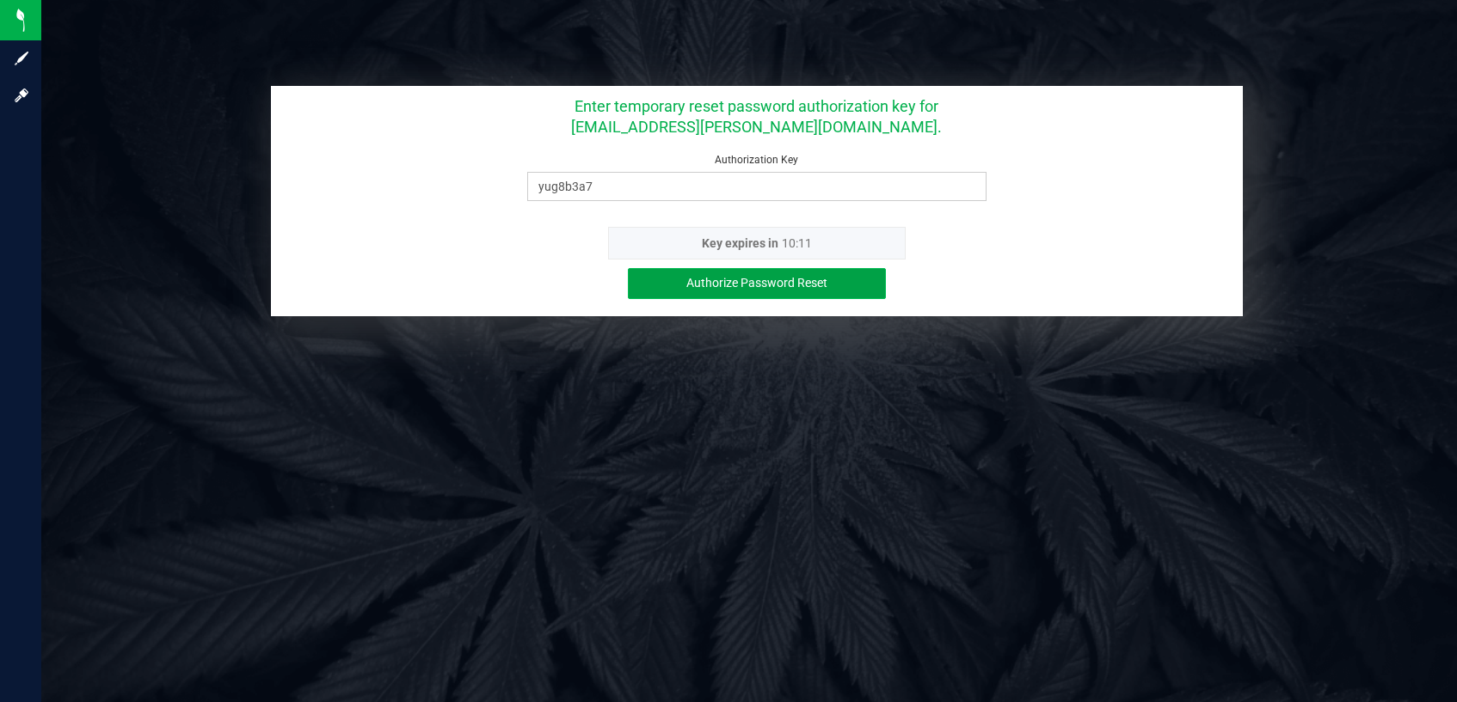
click at [801, 290] on span "Authorize Password Reset" at bounding box center [756, 283] width 141 height 14
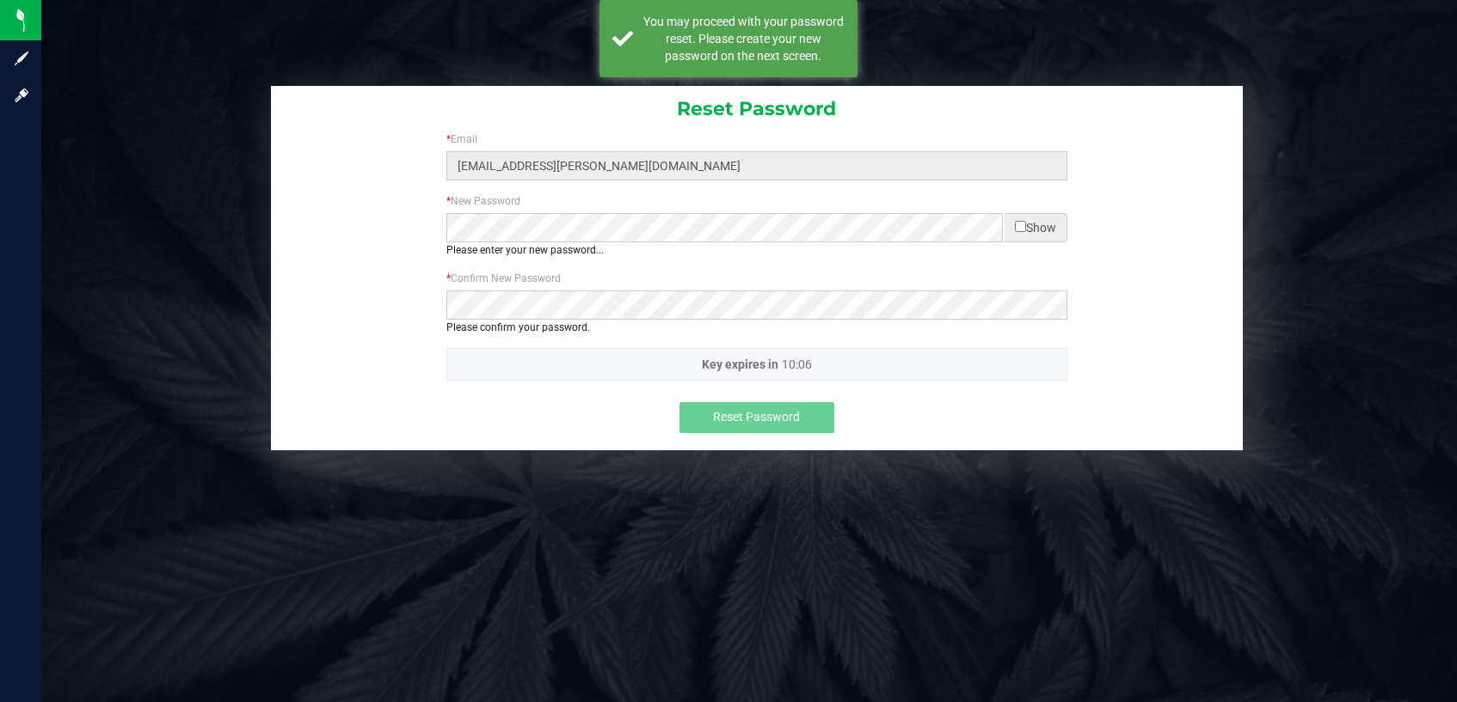
click at [1021, 224] on input "checkbox" at bounding box center [1020, 226] width 11 height 11
checkbox input "true"
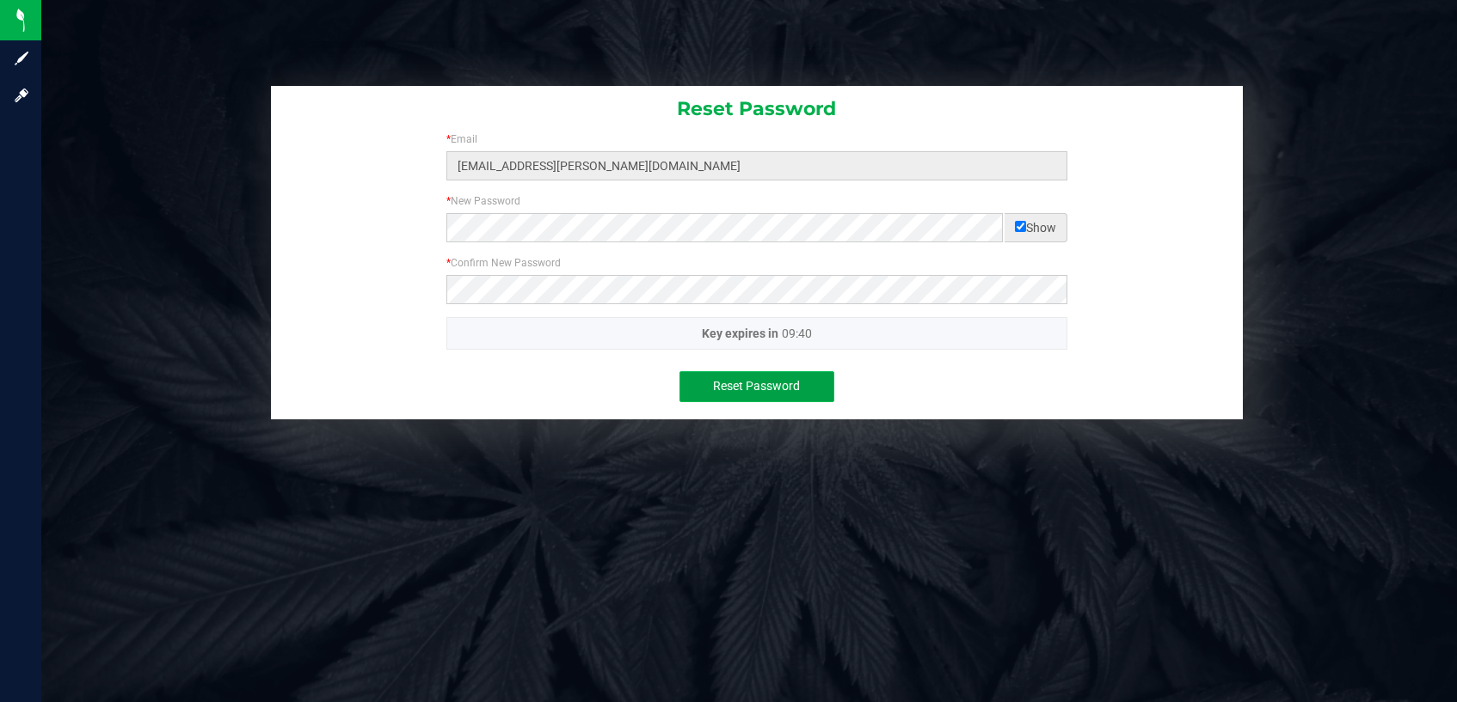
click at [705, 381] on button "Reset Password" at bounding box center [756, 386] width 155 height 31
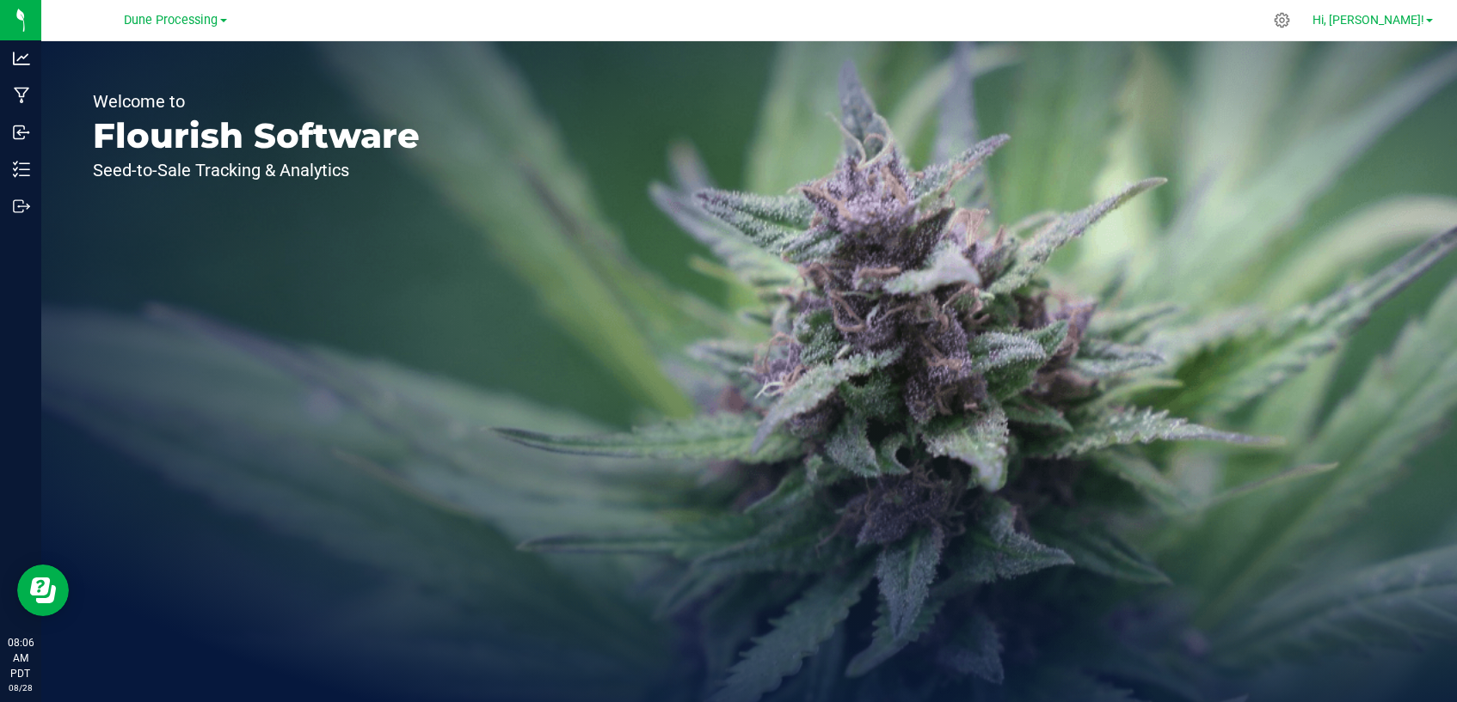
click at [1414, 20] on span "Hi, Ana!" at bounding box center [1368, 20] width 112 height 14
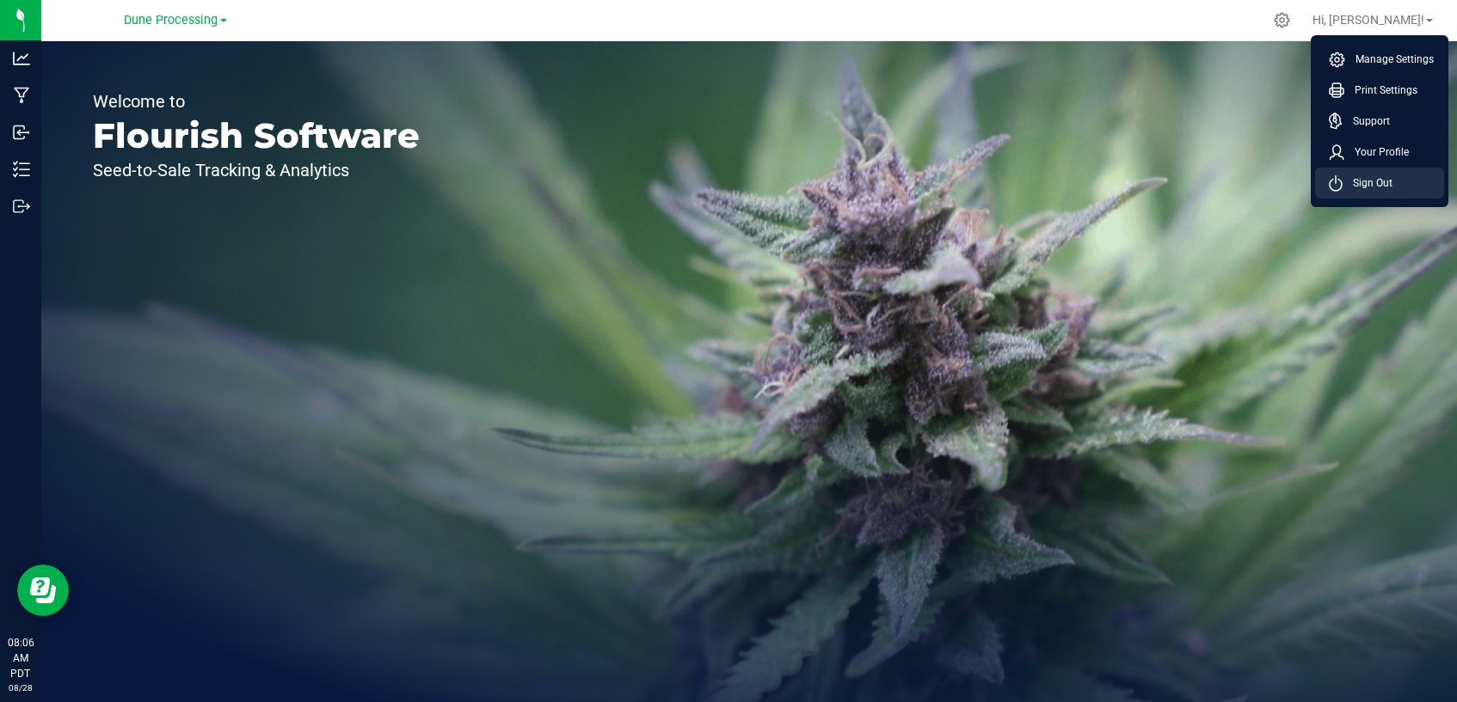
click at [1398, 182] on li "Sign Out" at bounding box center [1379, 183] width 129 height 31
